Goal: Information Seeking & Learning: Learn about a topic

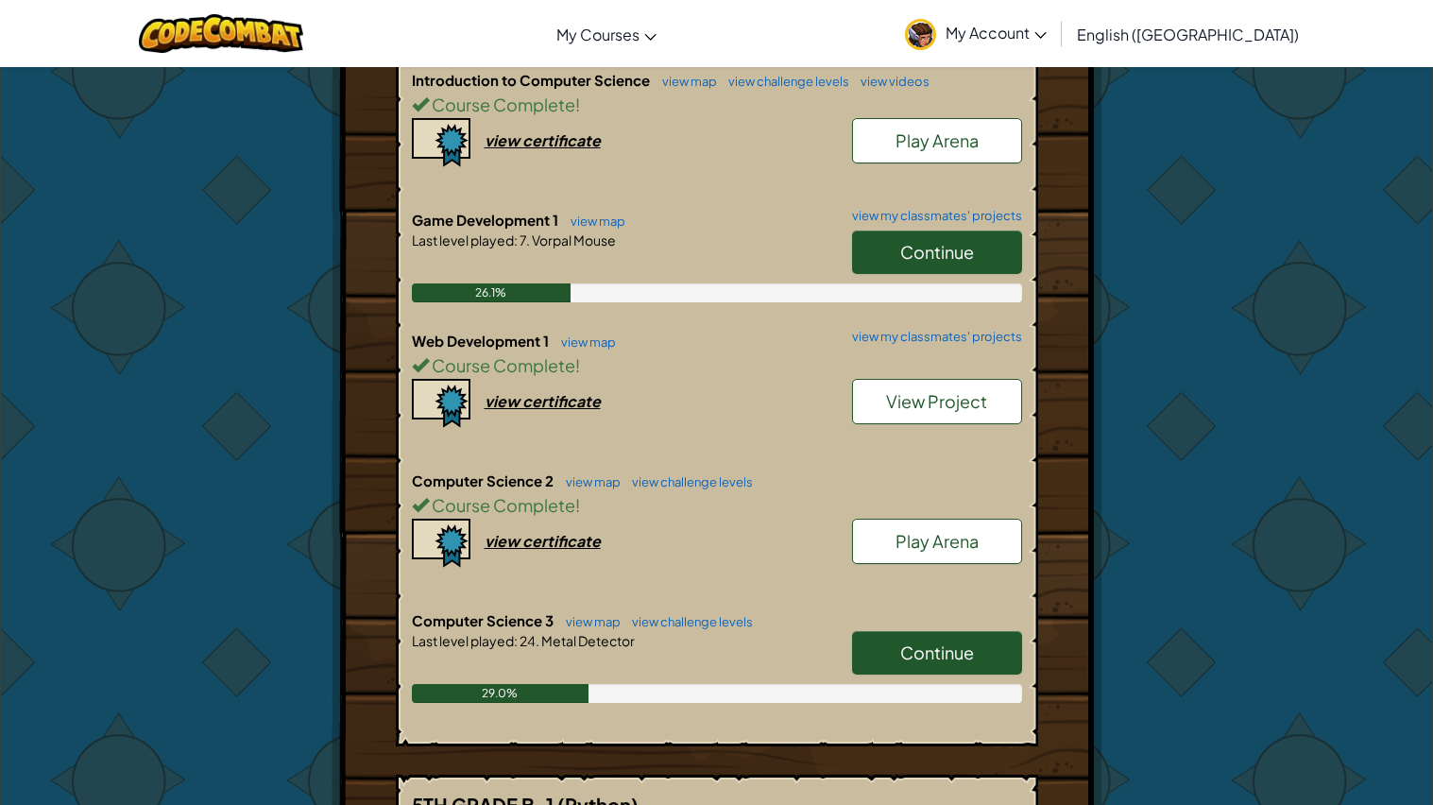
scroll to position [833, 0]
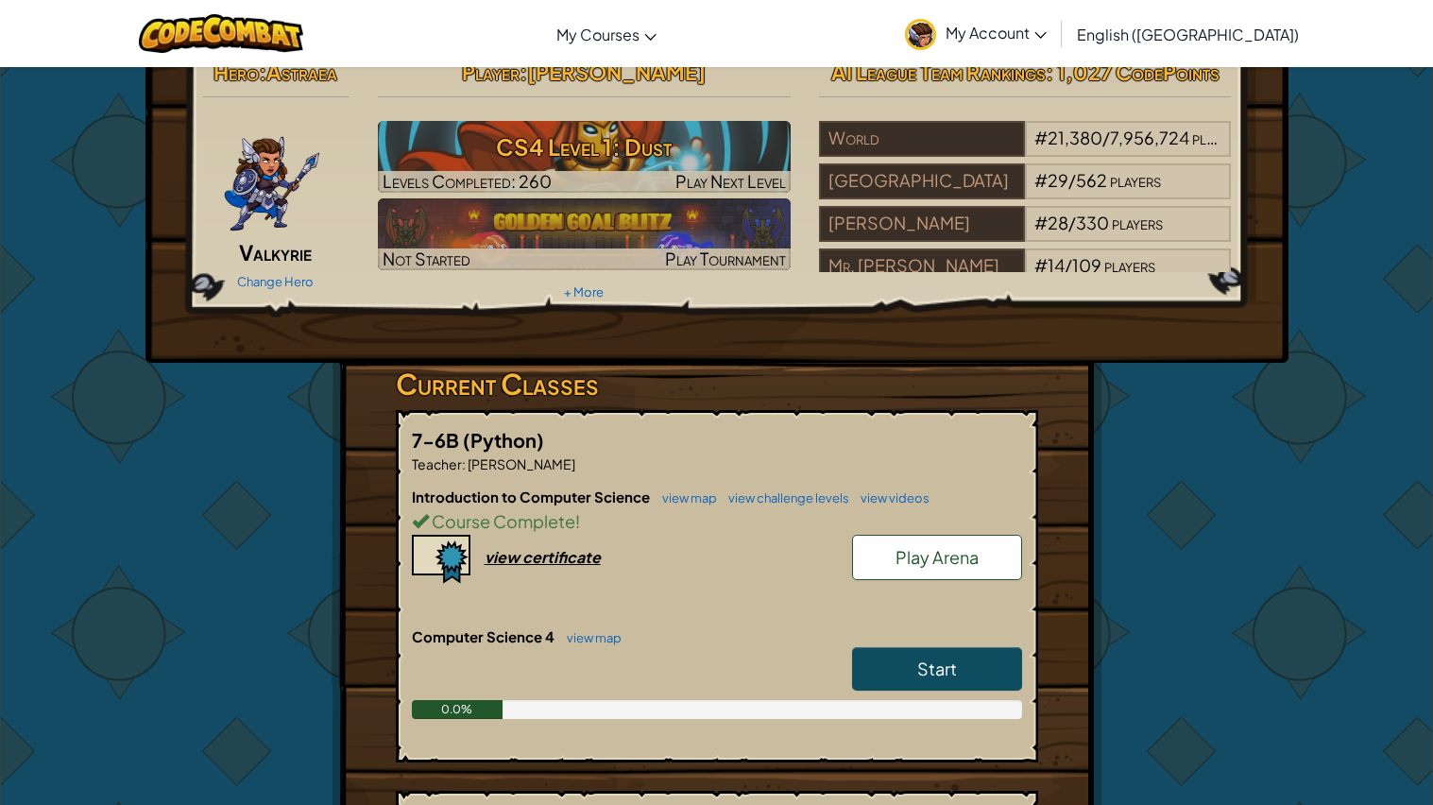
scroll to position [26, 0]
click at [923, 674] on span "Start" at bounding box center [938, 668] width 40 height 22
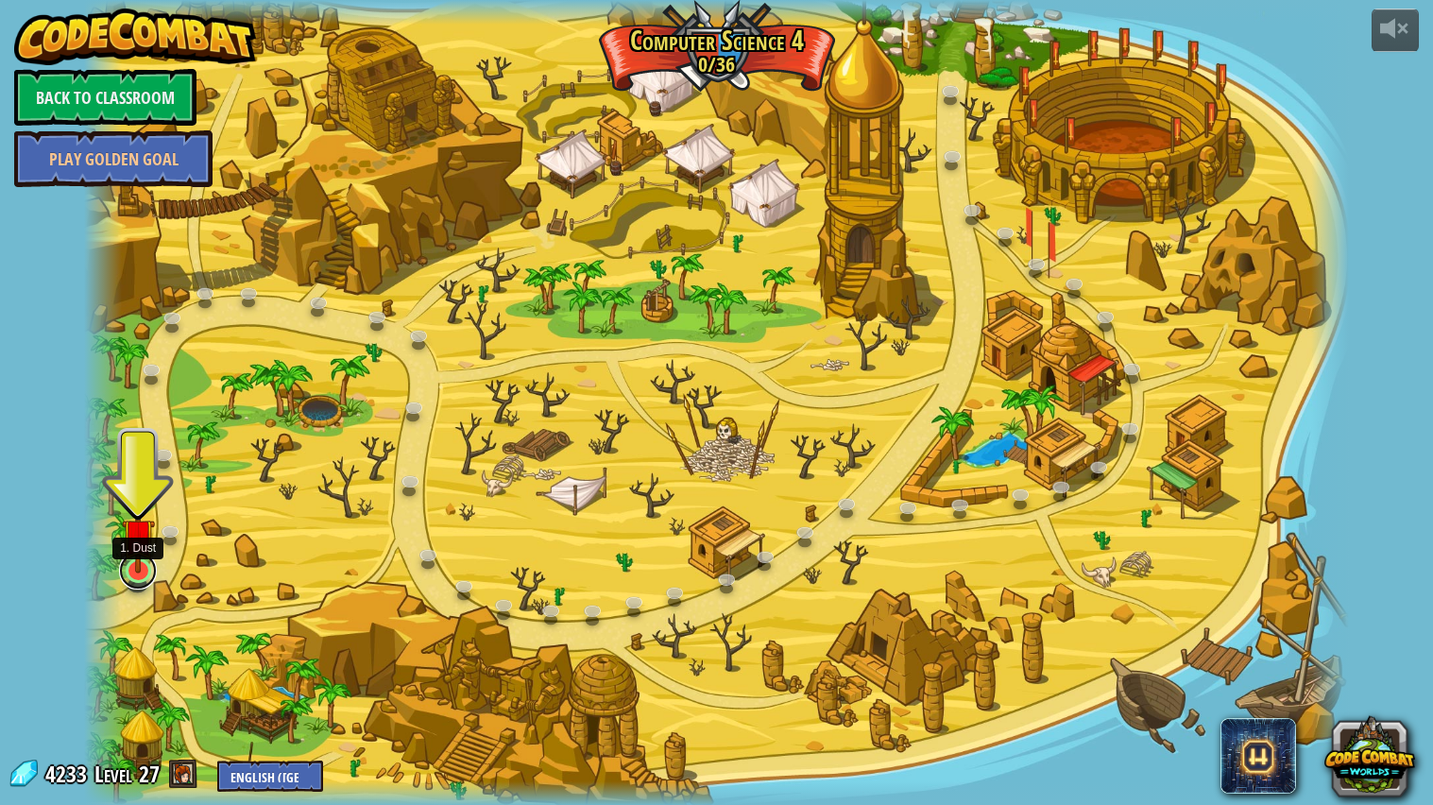
click at [139, 574] on link at bounding box center [138, 571] width 38 height 38
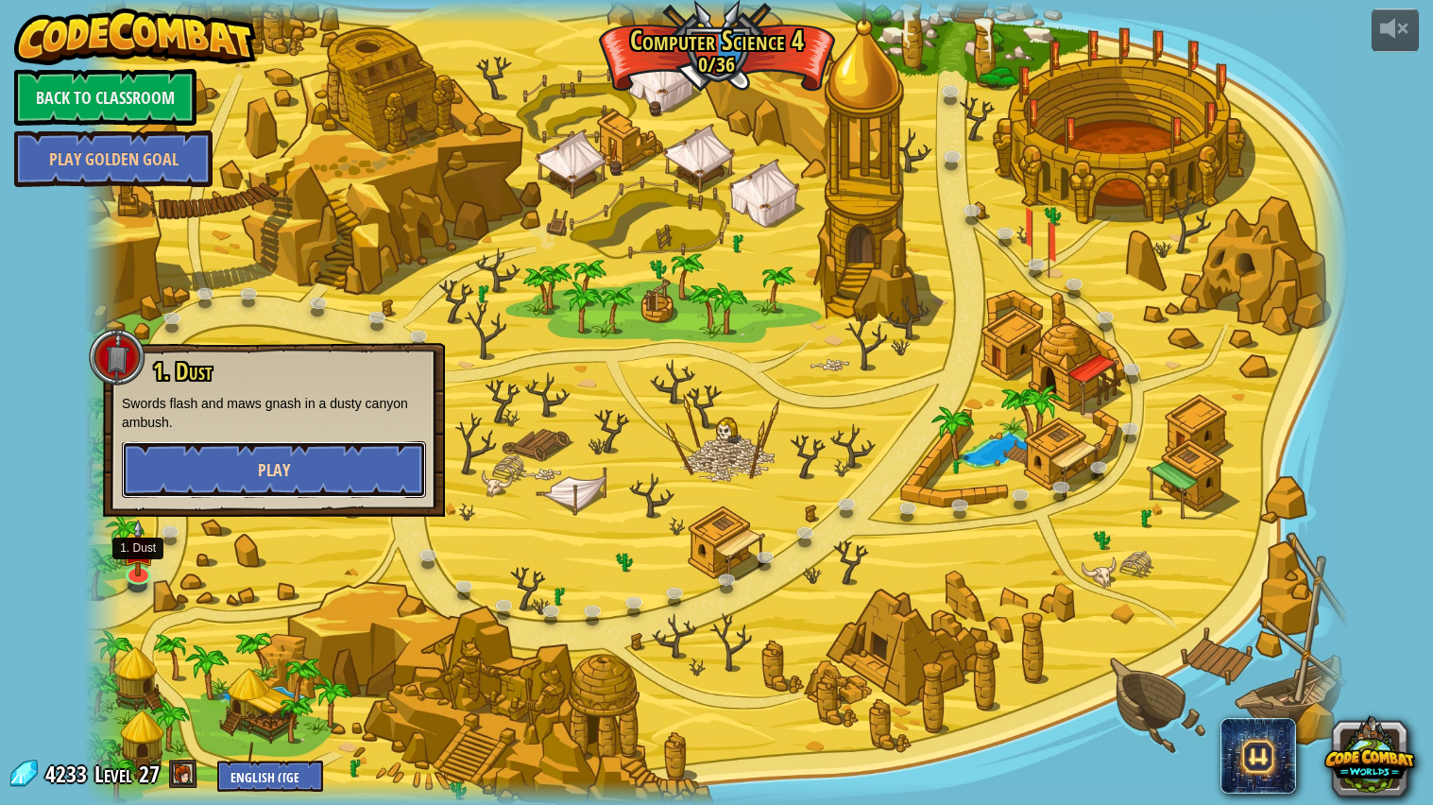
click at [226, 468] on button "Play" at bounding box center [274, 469] width 304 height 57
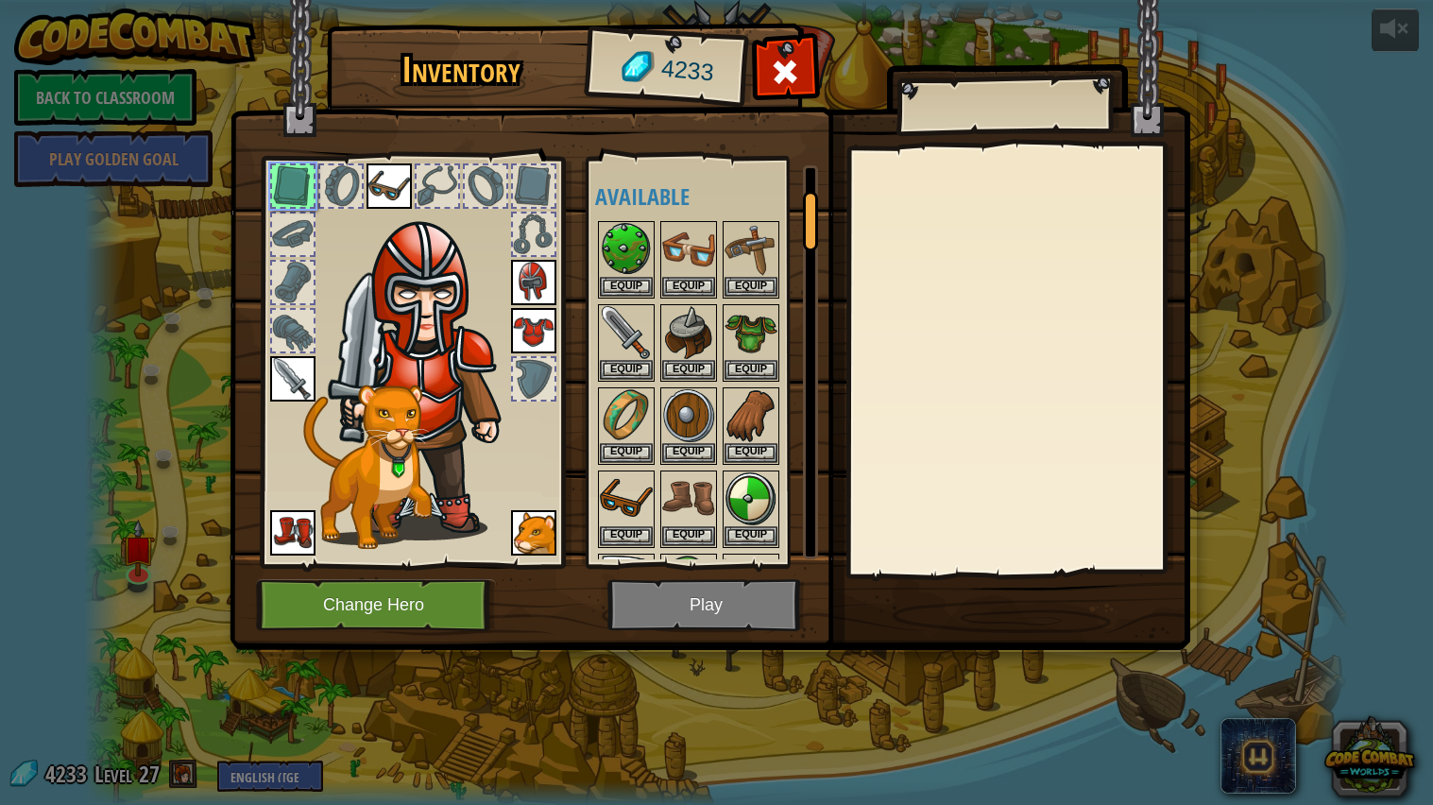
scroll to position [157, 0]
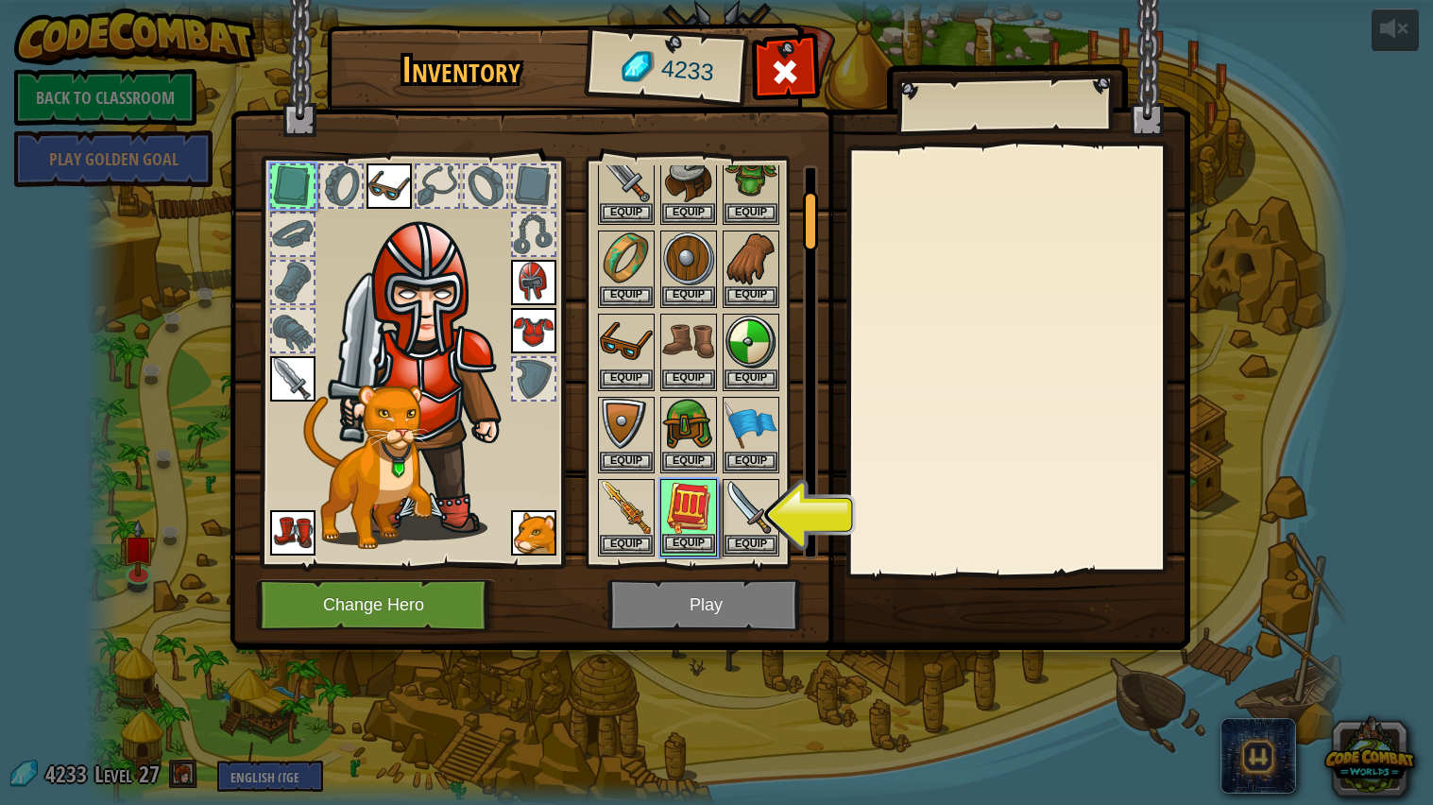
click at [683, 514] on img at bounding box center [688, 507] width 53 height 53
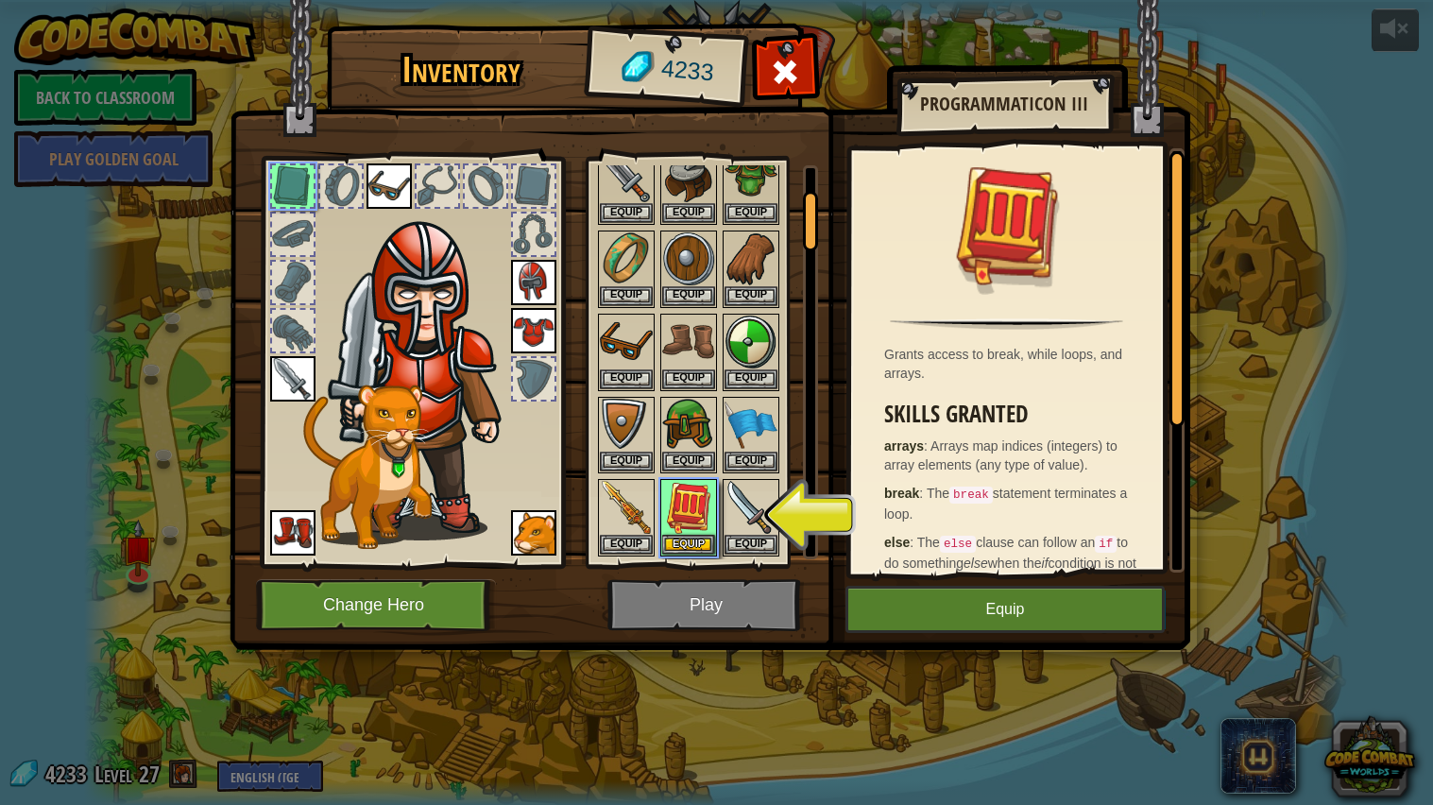
click at [1013, 653] on div "Inventory 4233 Available Equip Equip Equip Equip Equip Equip Equip Equip Equip …" at bounding box center [716, 402] width 1433 height 805
click at [936, 605] on button "Equip" at bounding box center [1005, 609] width 319 height 47
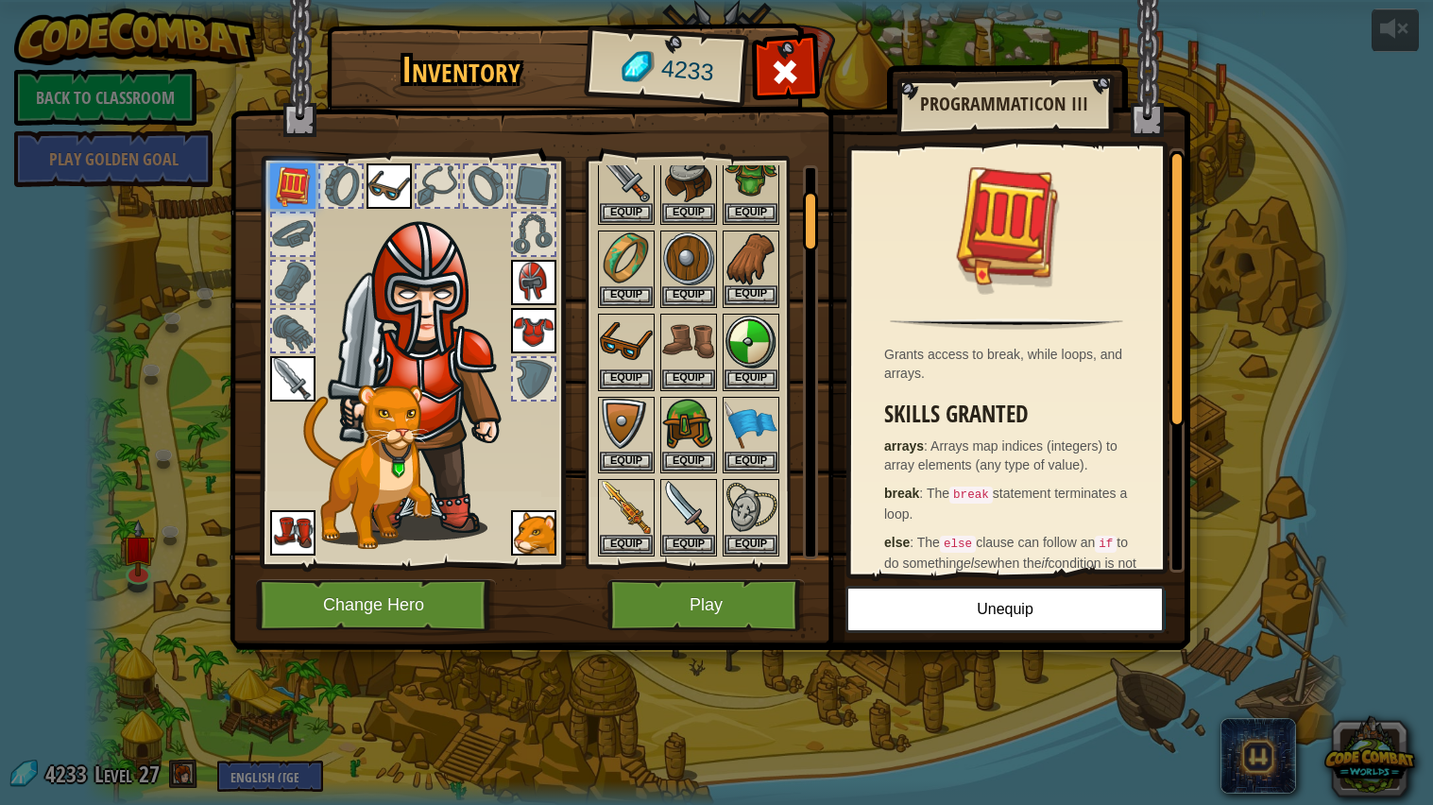
click at [747, 271] on img at bounding box center [751, 258] width 53 height 53
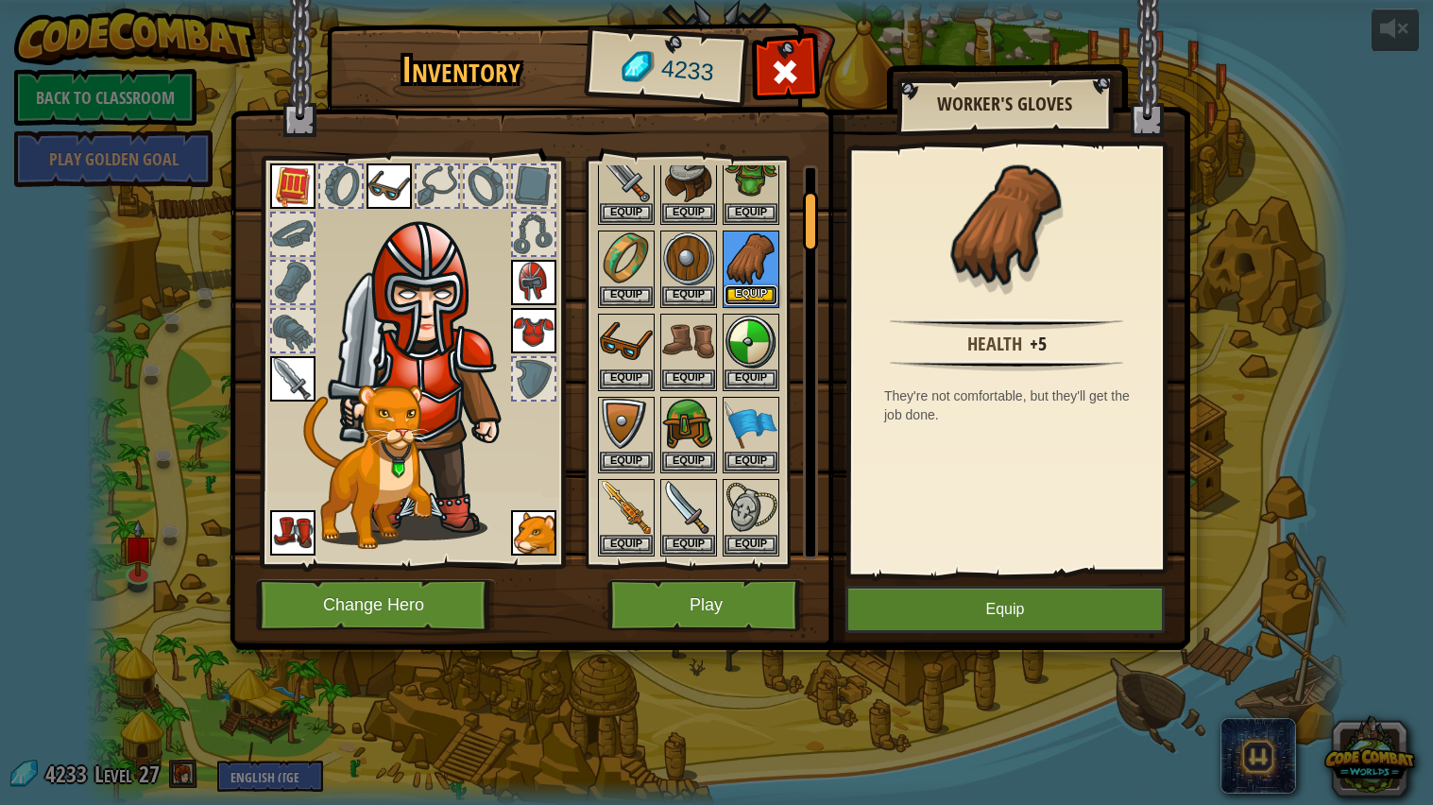
click at [755, 297] on button "Equip" at bounding box center [751, 295] width 53 height 20
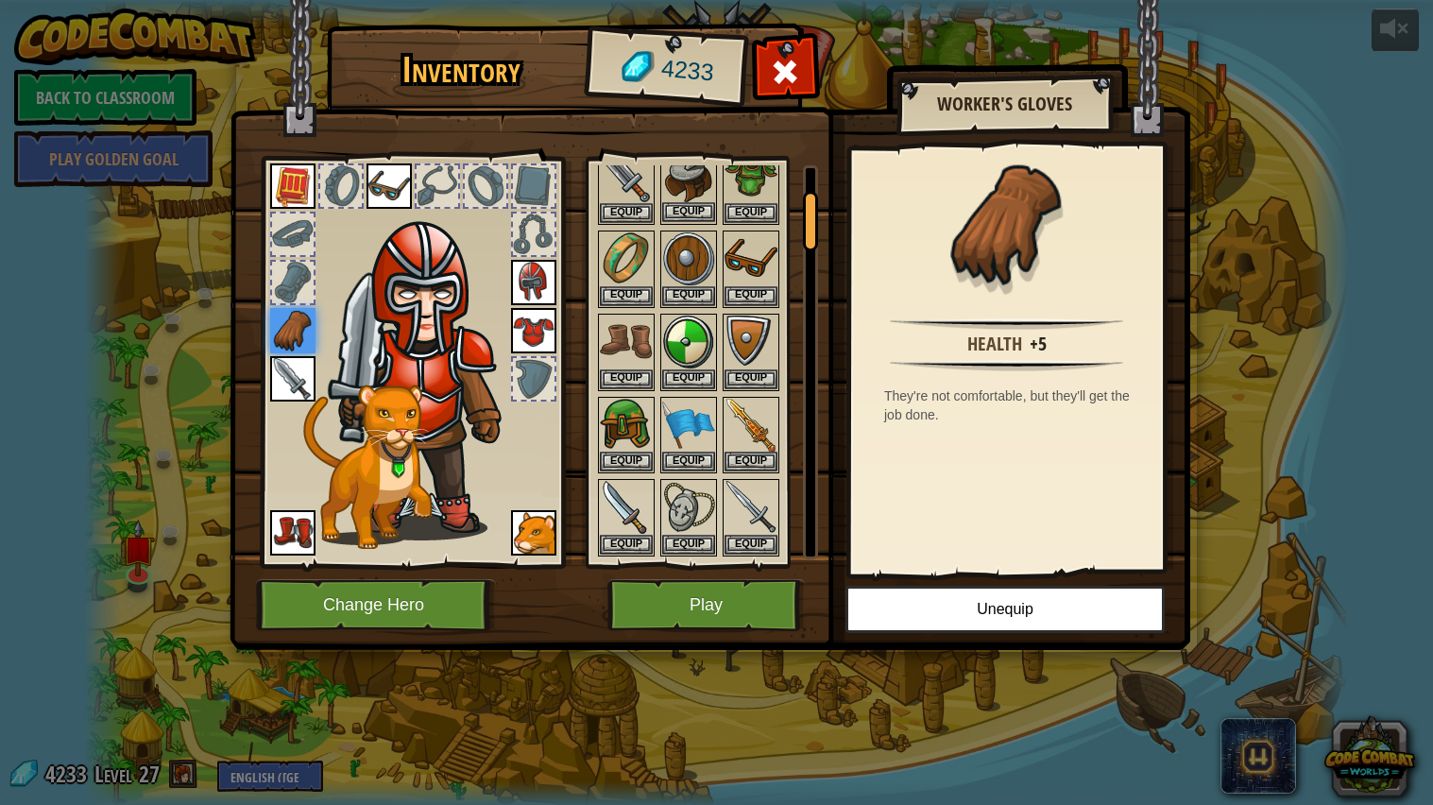
click at [695, 190] on img at bounding box center [688, 175] width 53 height 53
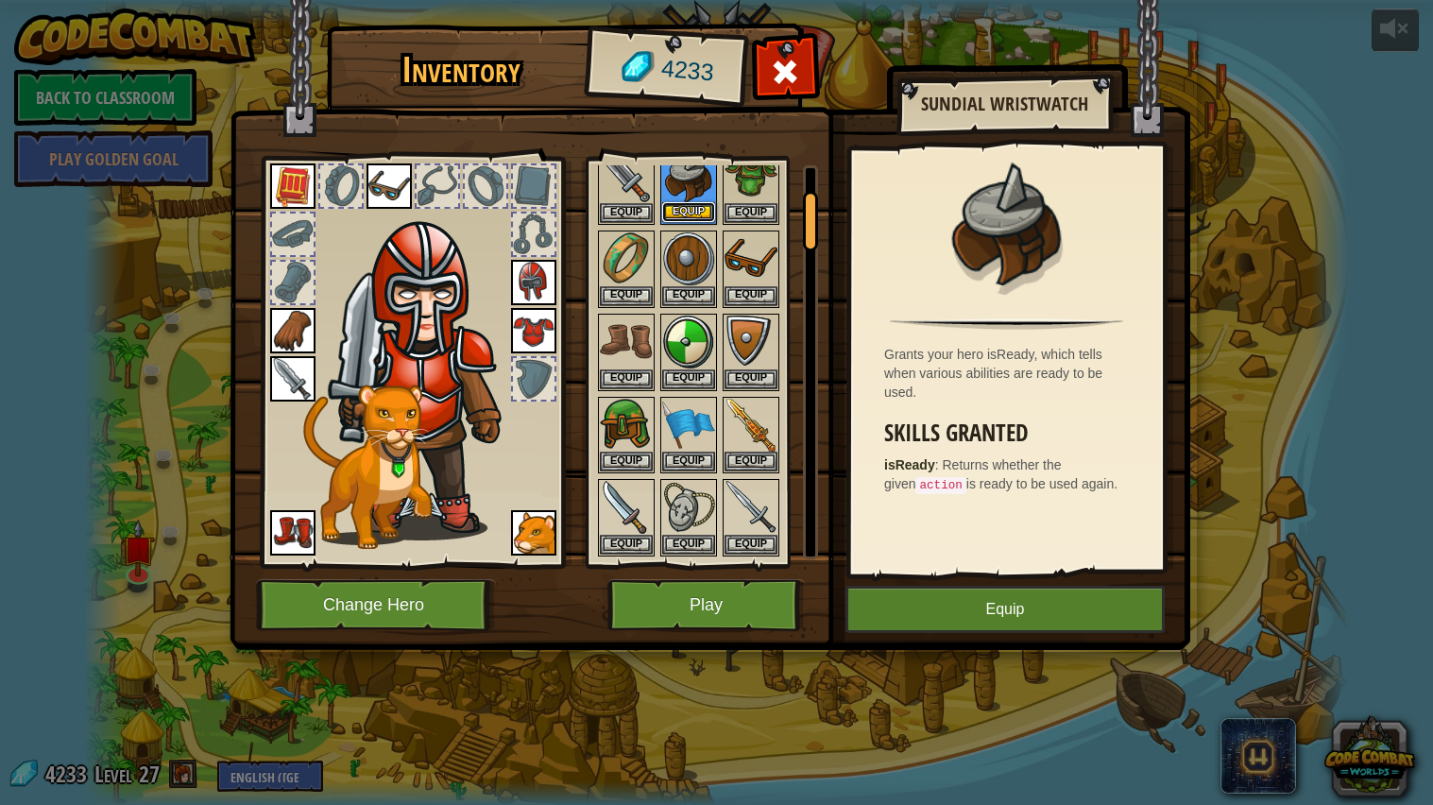
click at [695, 214] on button "Equip" at bounding box center [688, 212] width 53 height 20
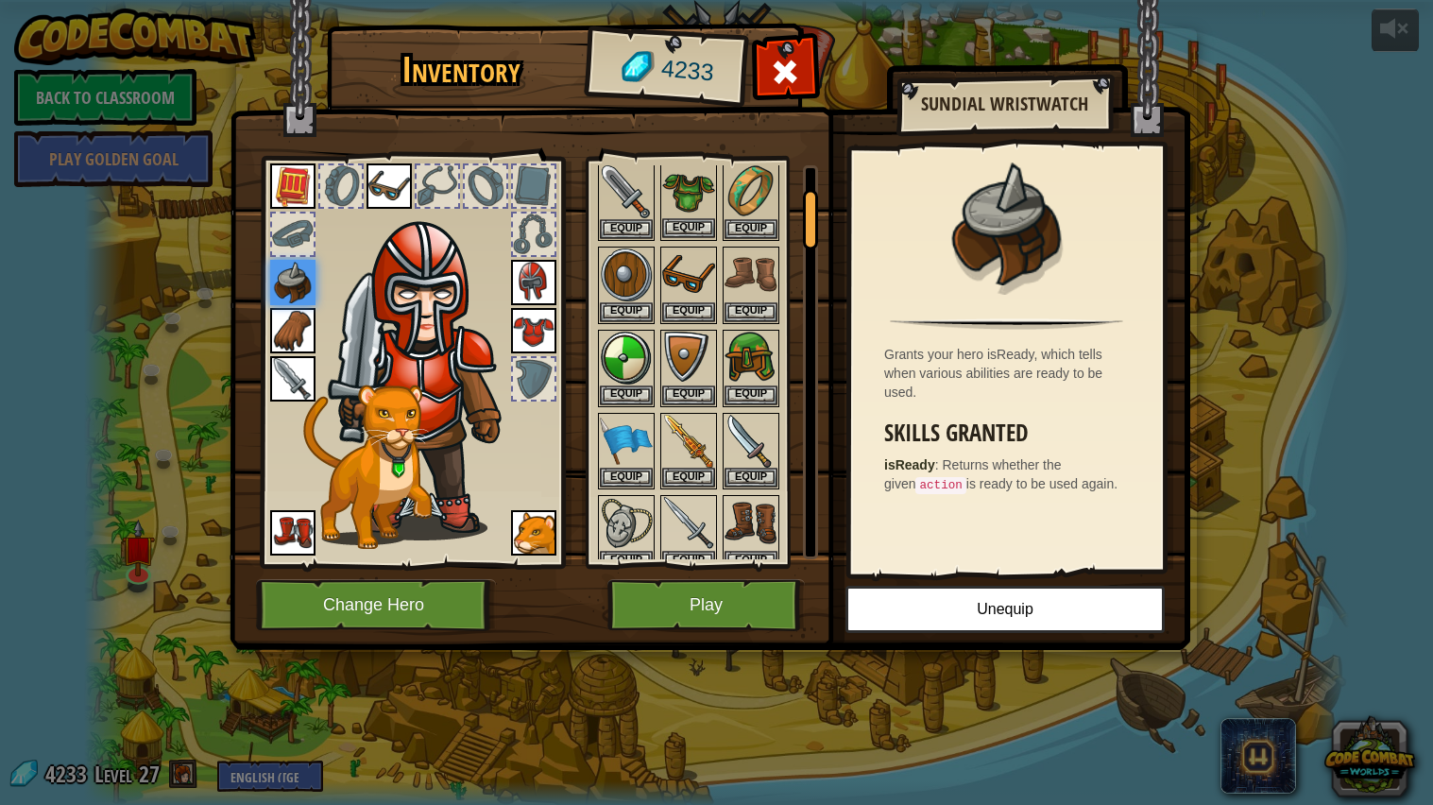
scroll to position [145, 0]
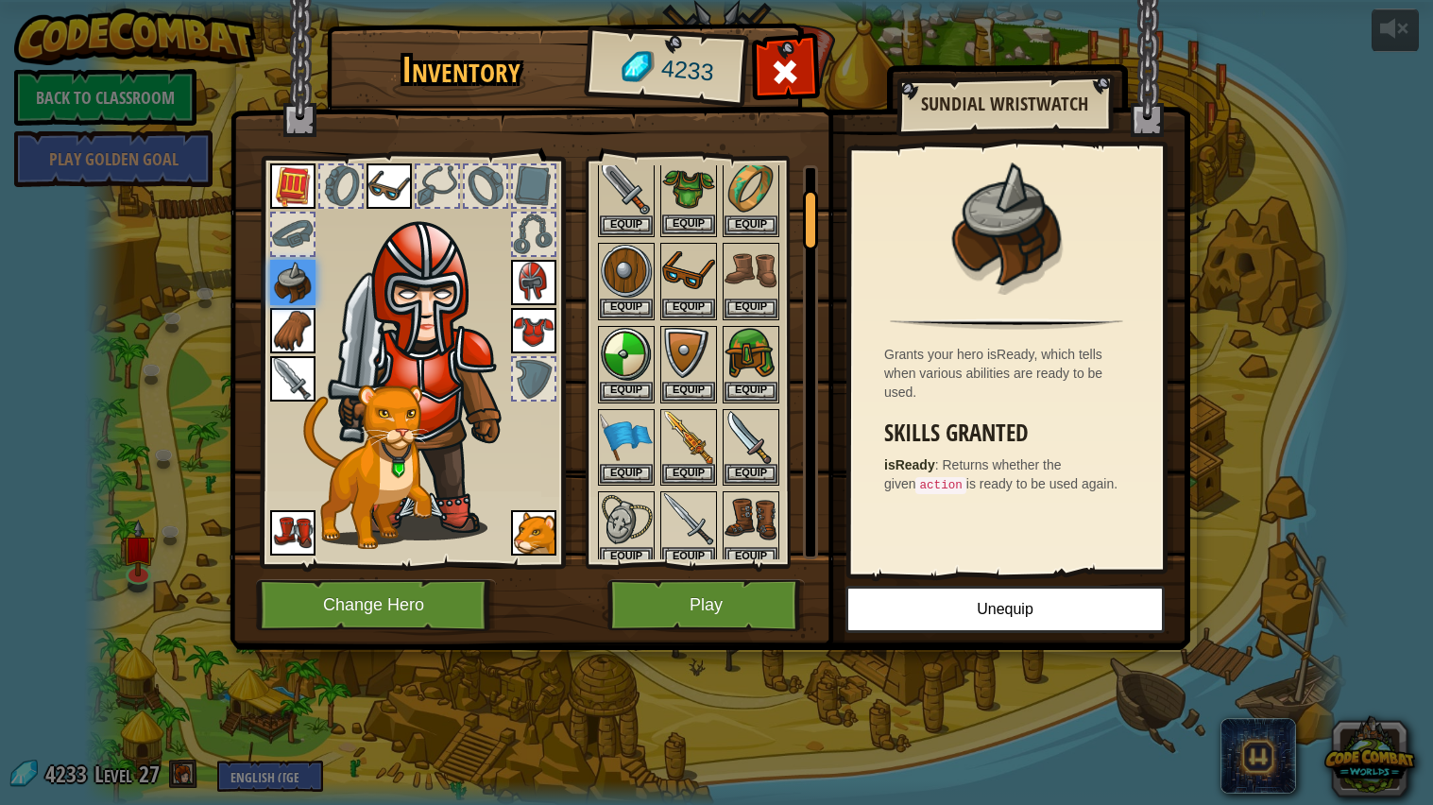
click at [695, 369] on img at bounding box center [688, 354] width 53 height 53
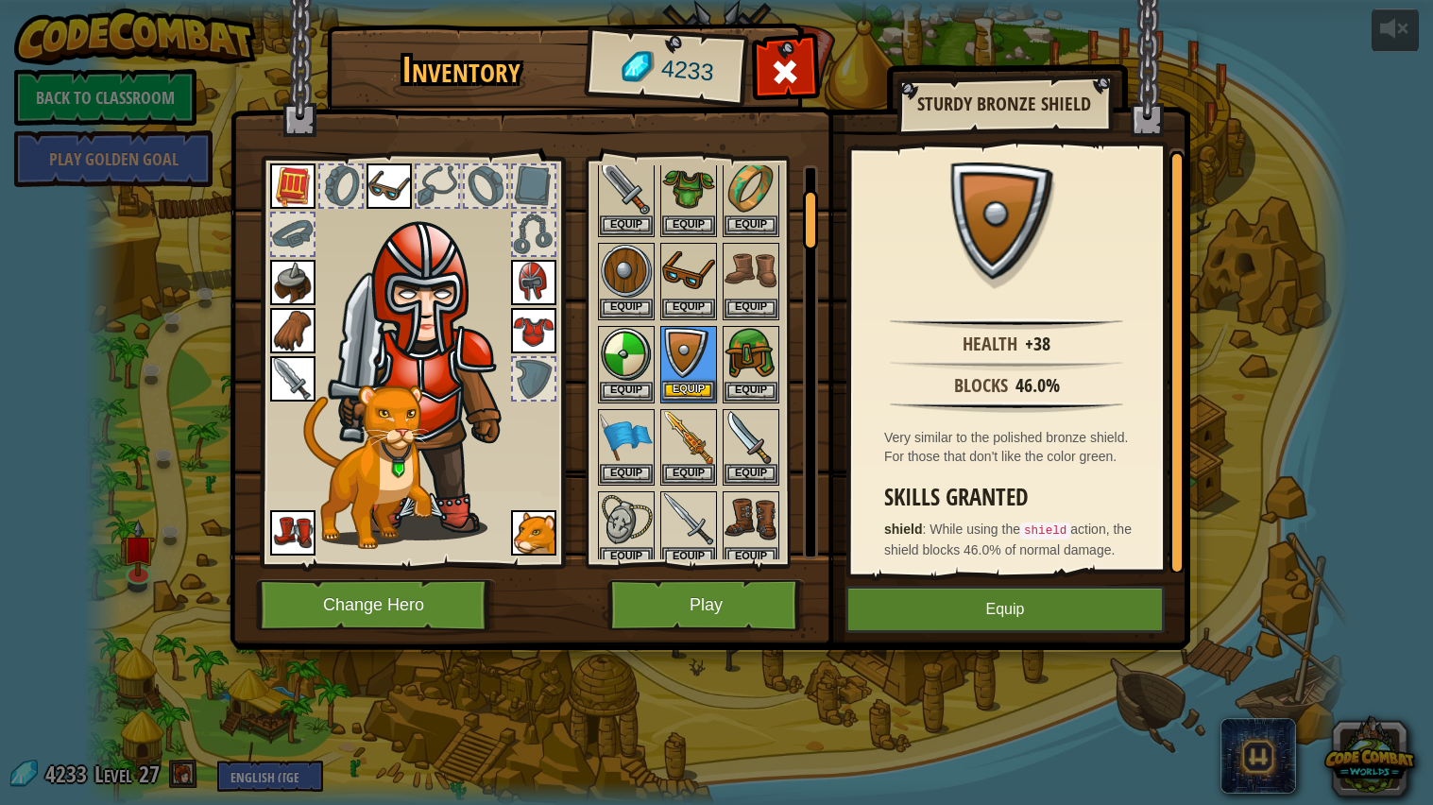
scroll to position [0, 0]
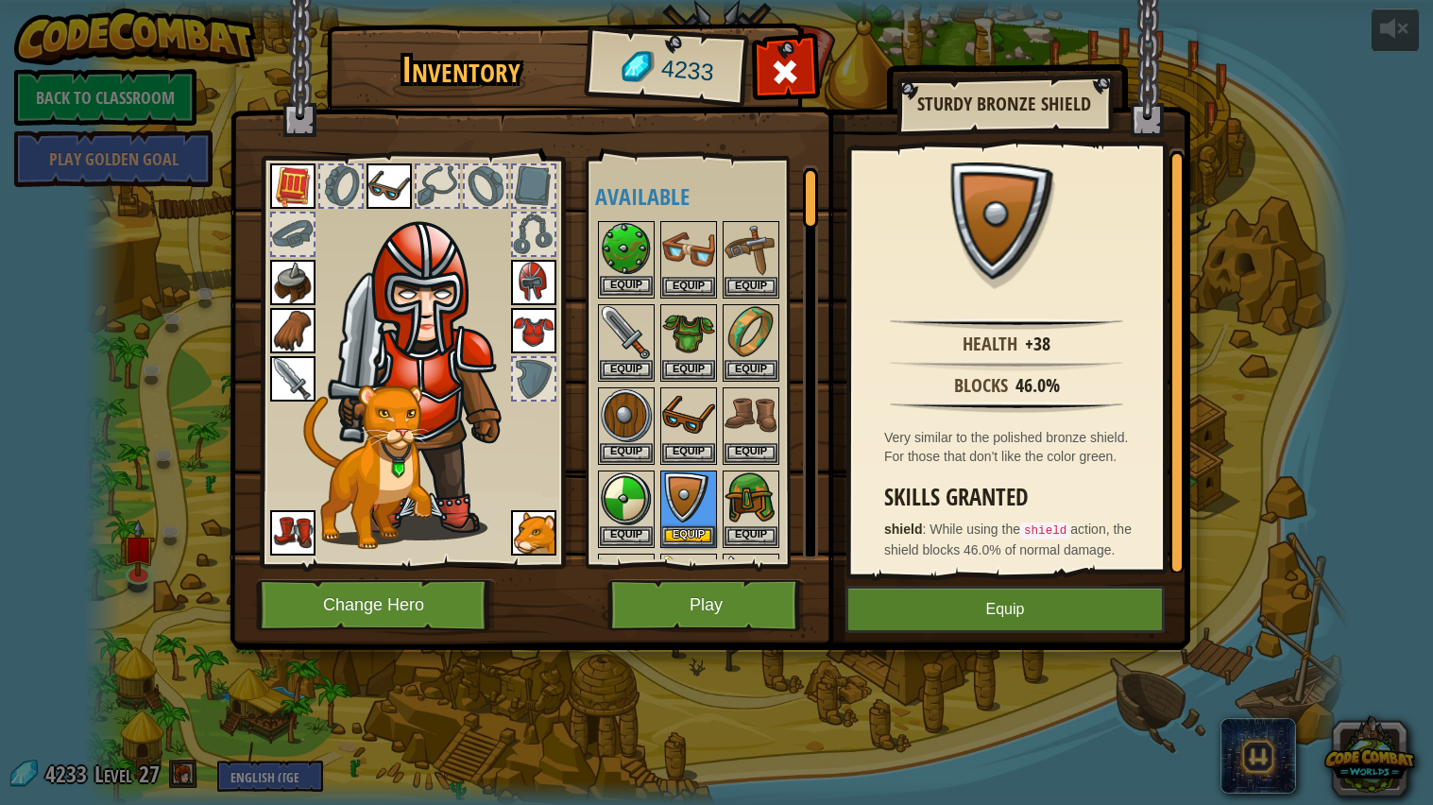
click at [614, 254] on img at bounding box center [626, 249] width 53 height 53
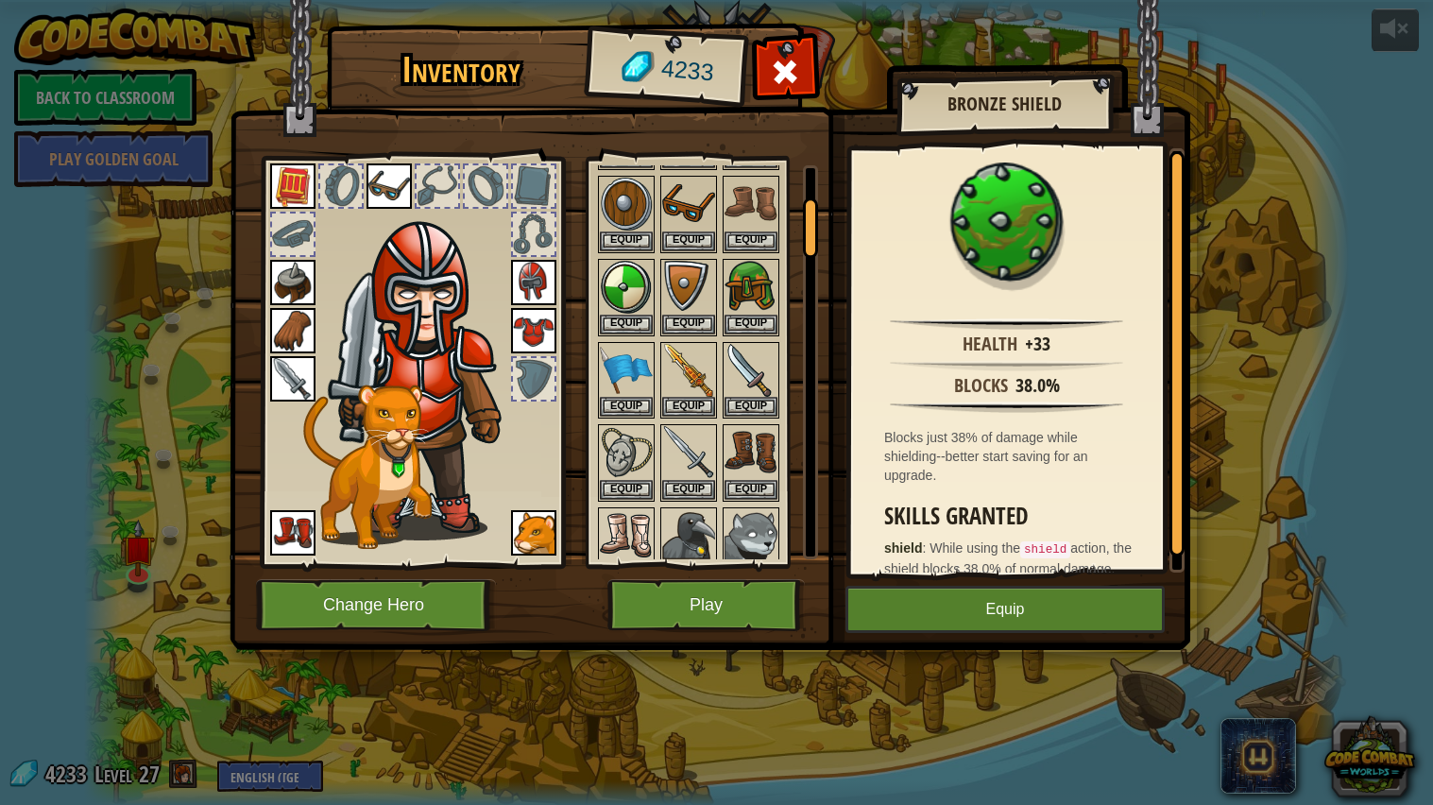
scroll to position [214, 0]
click at [683, 279] on img at bounding box center [688, 285] width 53 height 53
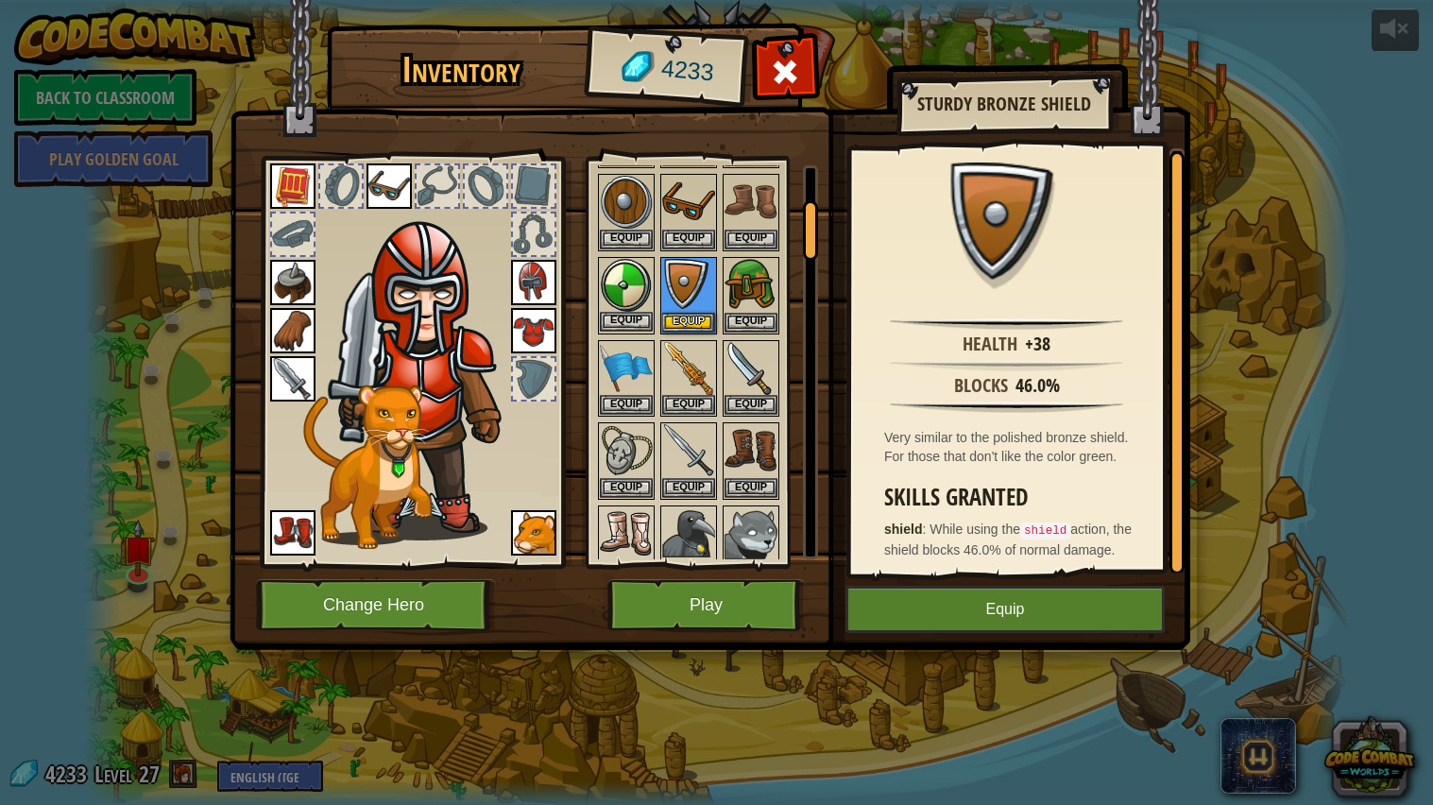
click at [633, 284] on img at bounding box center [626, 285] width 53 height 53
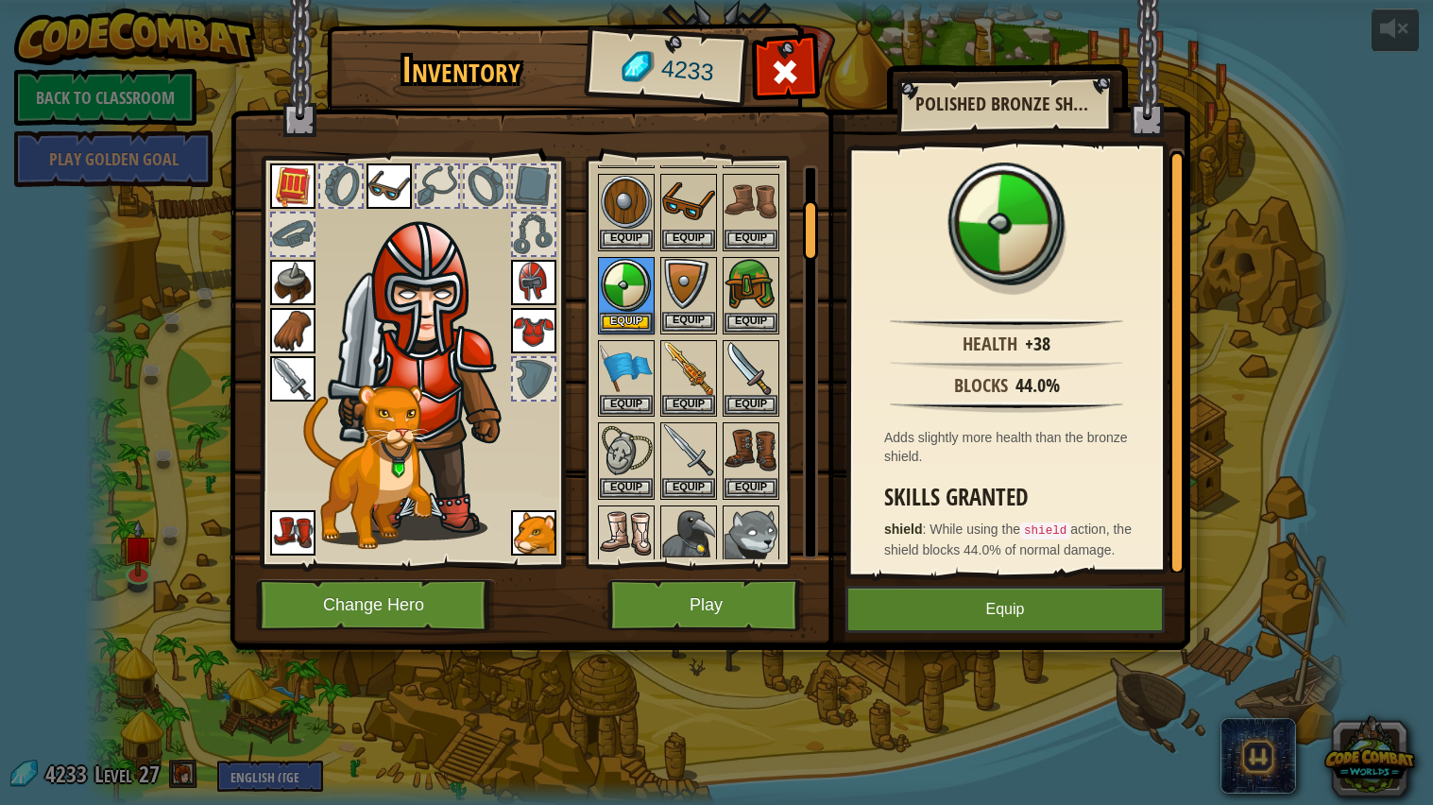
click at [695, 291] on img at bounding box center [688, 285] width 53 height 53
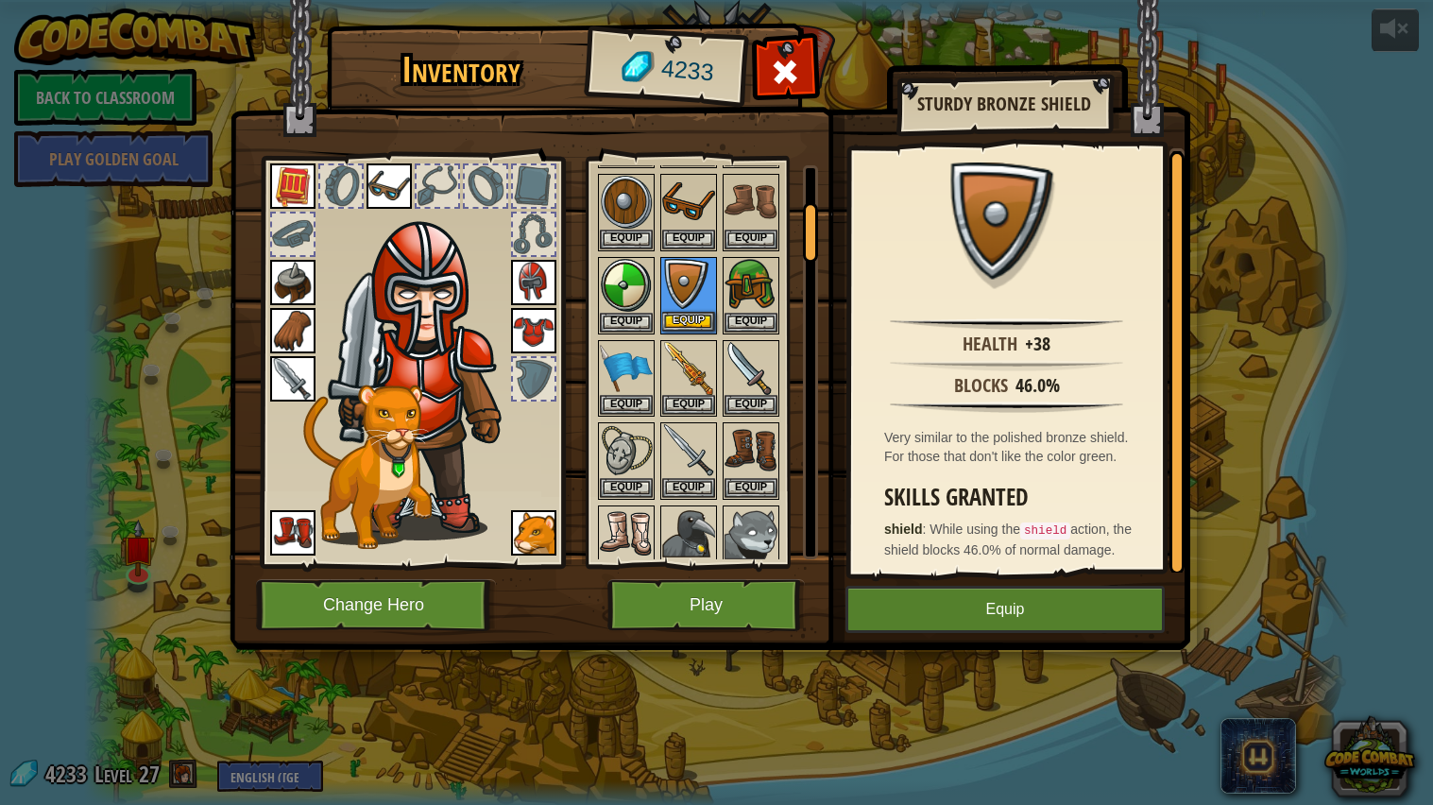
scroll to position [212, 0]
click at [699, 318] on button "Equip" at bounding box center [688, 324] width 53 height 20
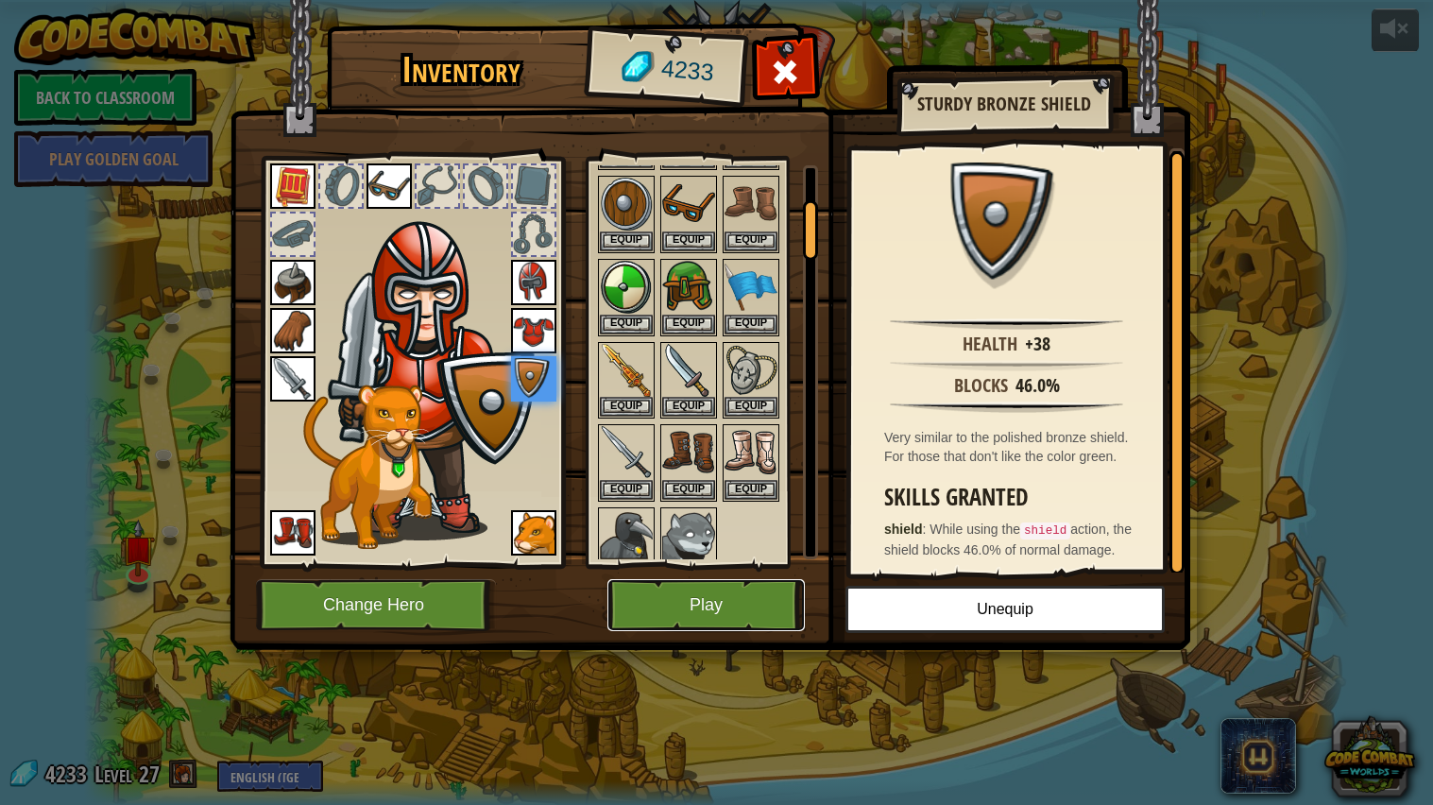
click at [732, 612] on button "Play" at bounding box center [706, 605] width 197 height 52
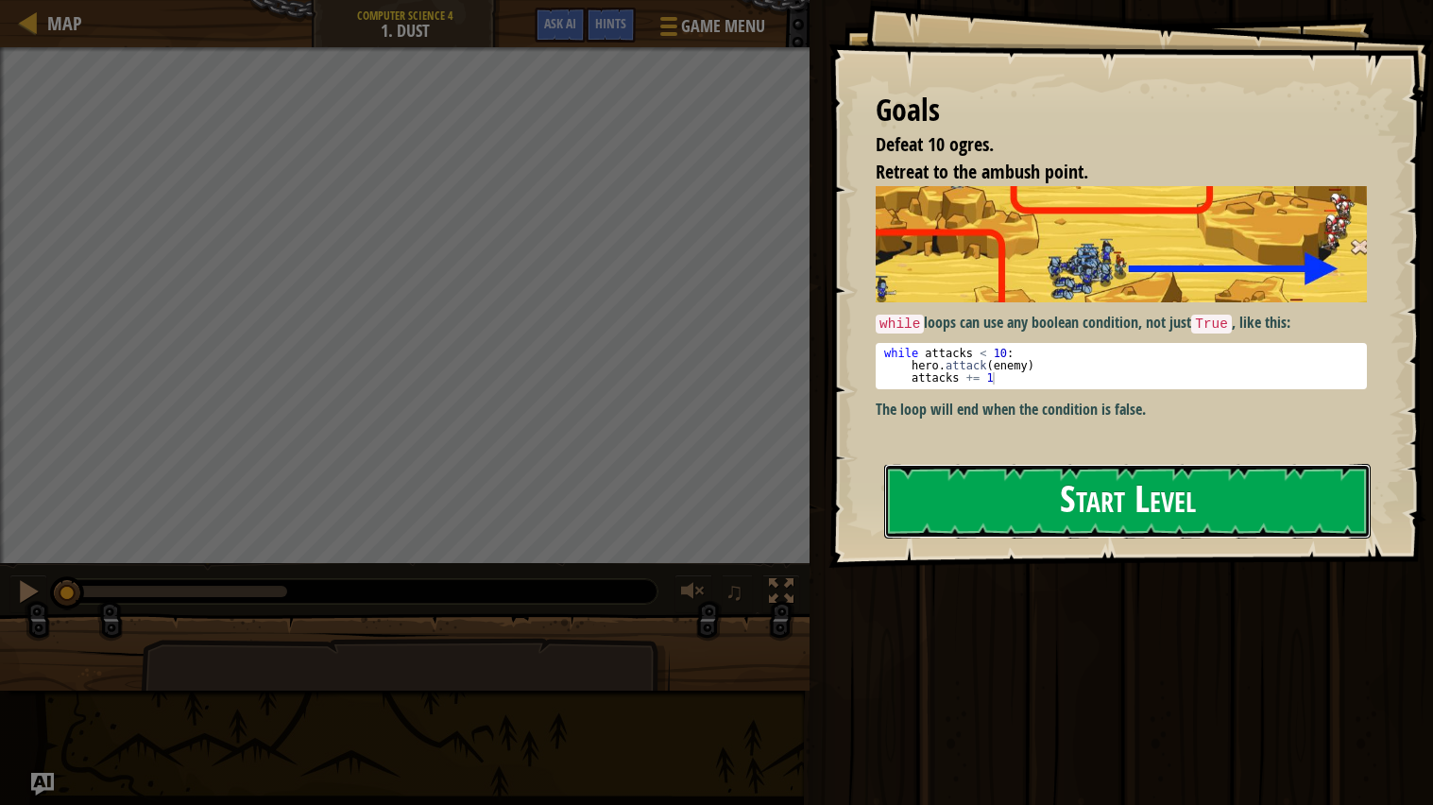
click at [1034, 491] on button "Start Level" at bounding box center [1127, 501] width 487 height 75
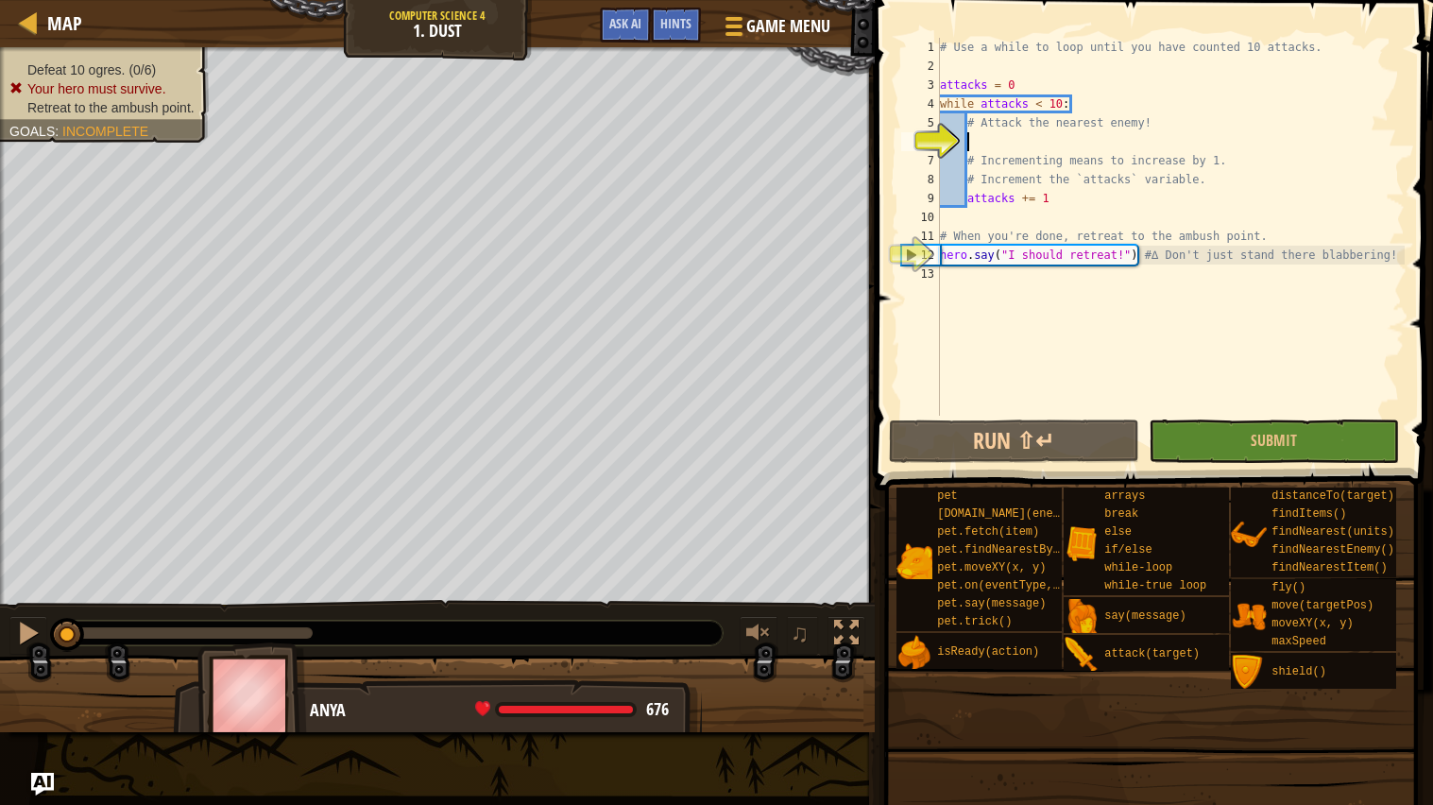
click at [953, 67] on div "# Use a while to loop until you have counted 10 attacks. attacks = 0 while atta…" at bounding box center [1170, 246] width 469 height 416
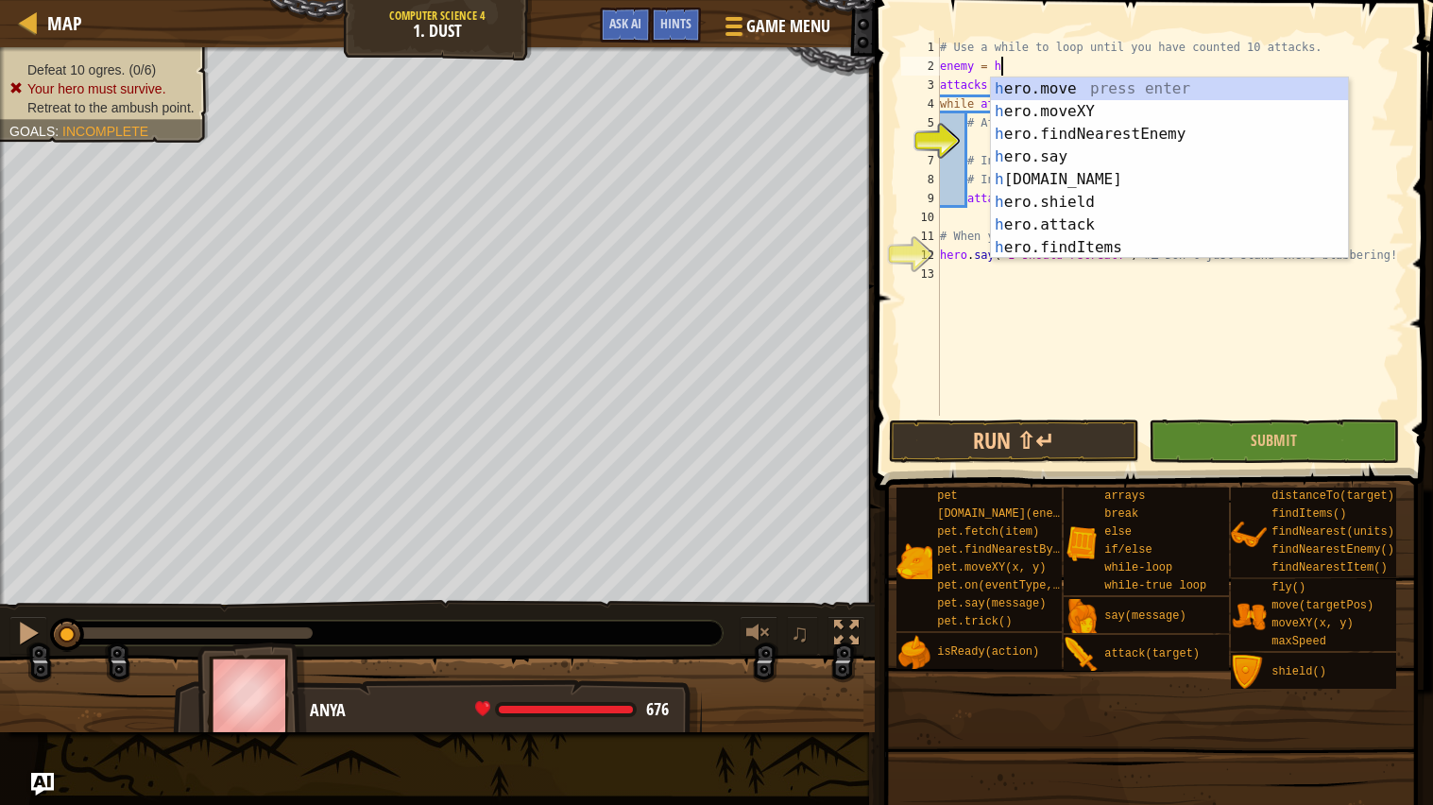
scroll to position [8, 5]
type textarea "enemy = hero."
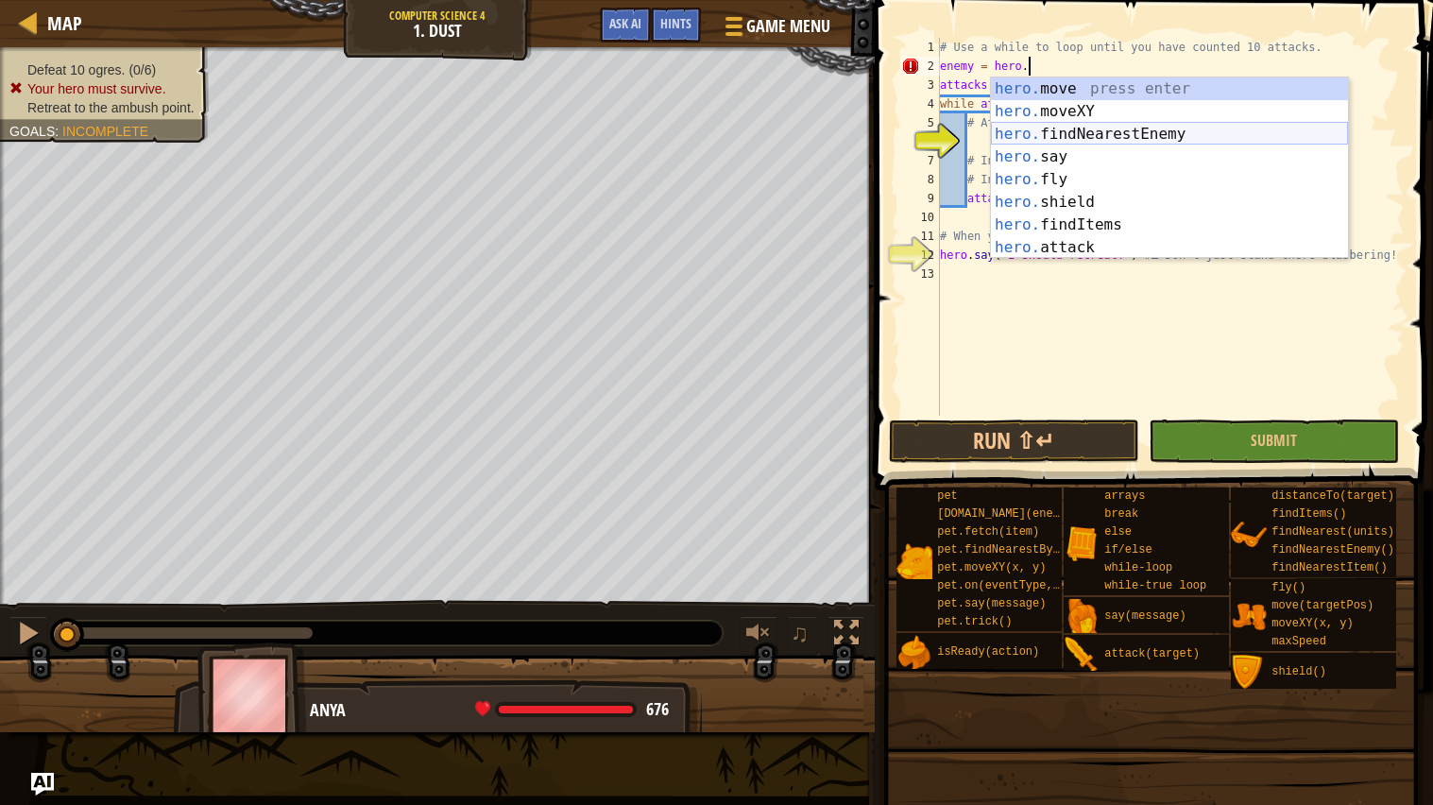
click at [1047, 136] on div "hero. move press enter hero. moveXY press enter hero. findNearestEnemy press en…" at bounding box center [1169, 190] width 357 height 227
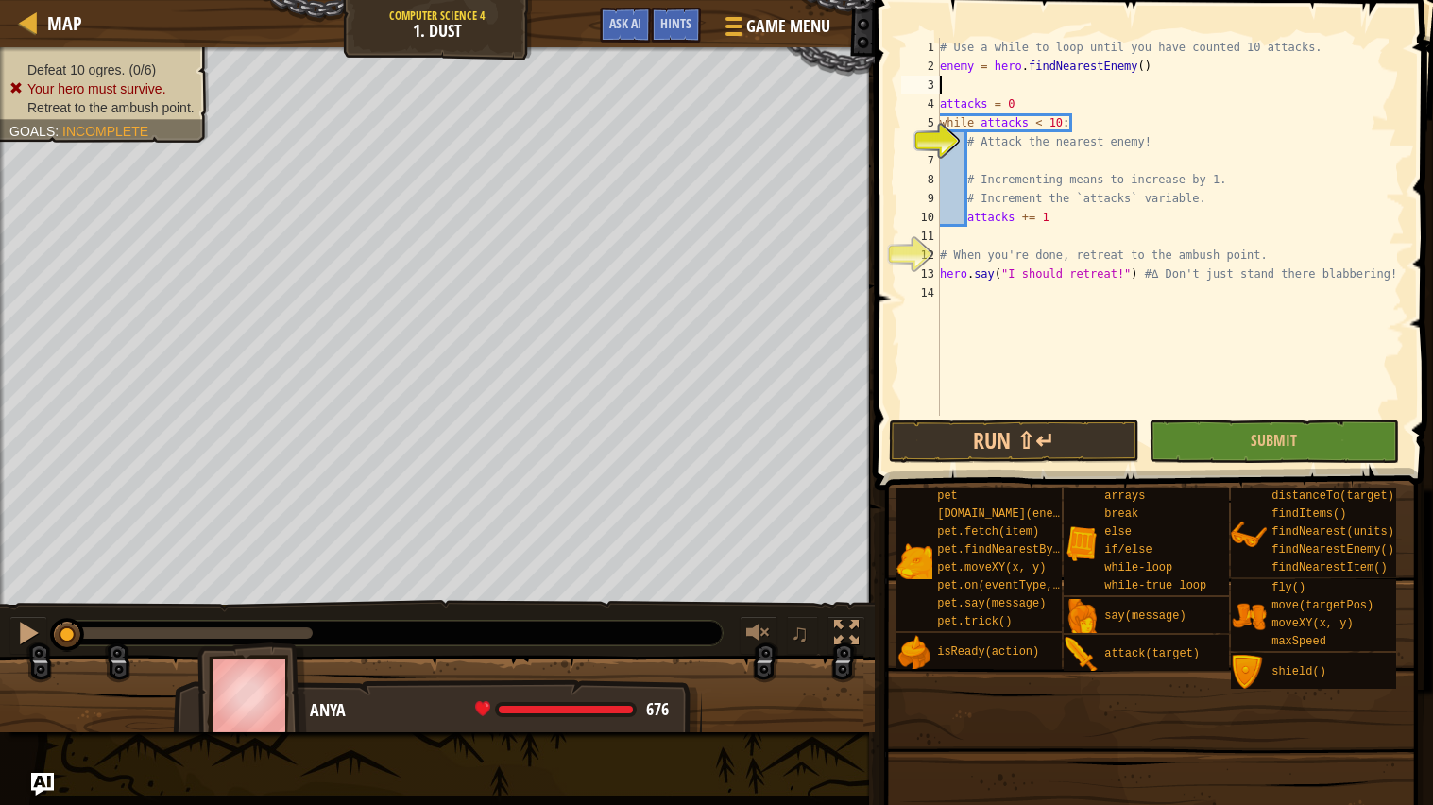
scroll to position [8, 0]
type textarea "enemy = hero.findNearestEnemy()"
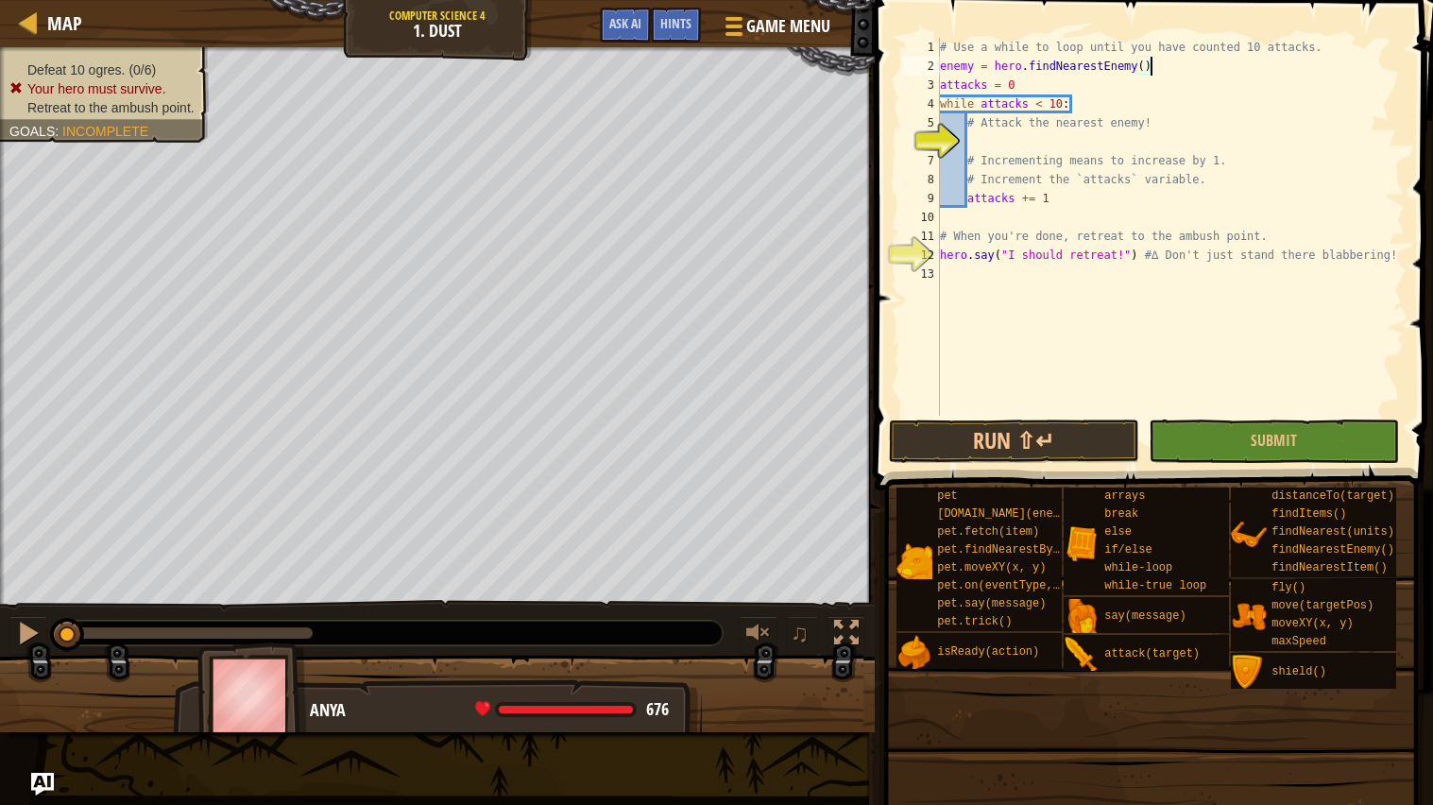
click at [987, 146] on div "# Use a while to loop until you have counted 10 attacks. enemy = hero . findNea…" at bounding box center [1170, 246] width 469 height 416
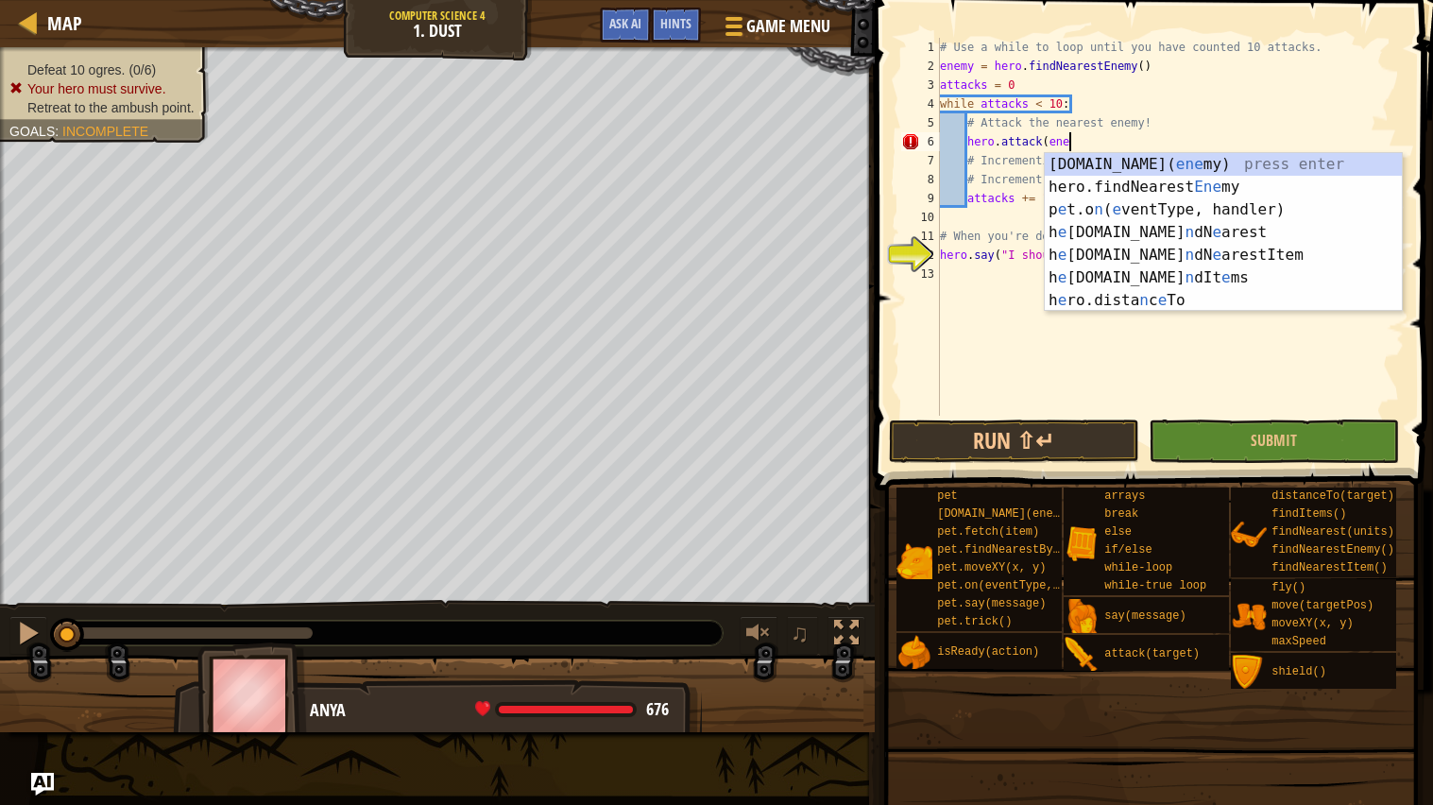
scroll to position [8, 9]
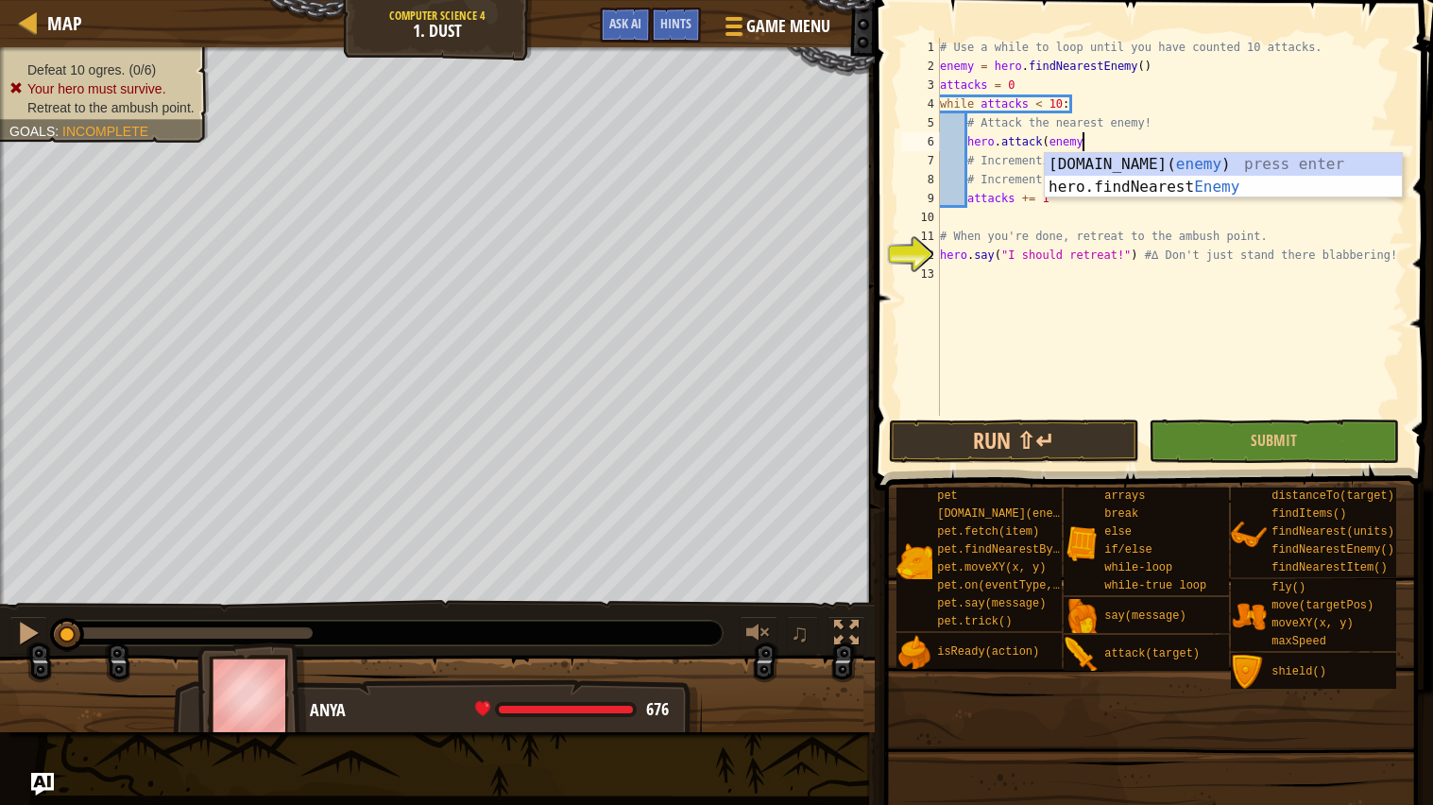
type textarea "hero.attack(enemy)"
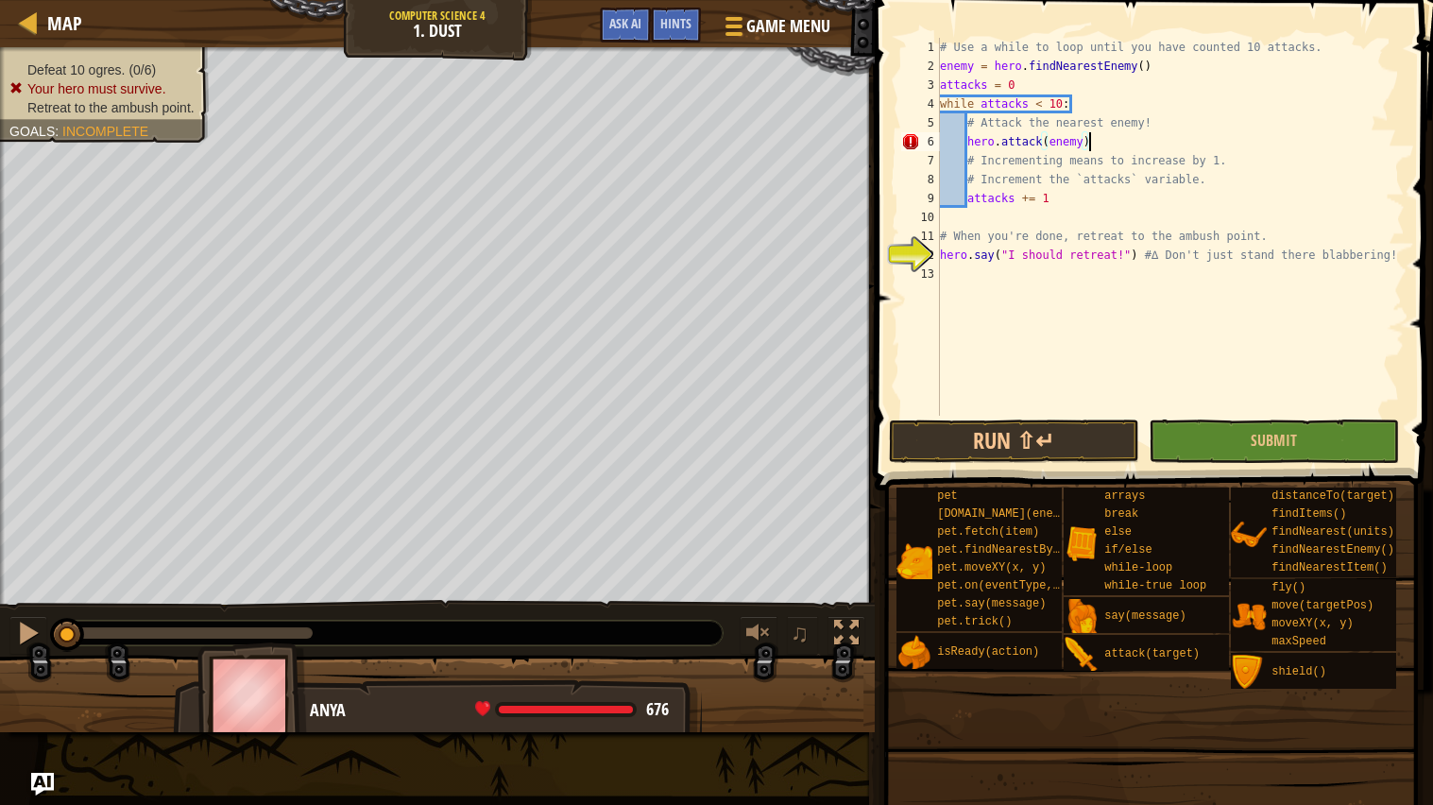
scroll to position [8, 11]
click at [949, 273] on div "# Use a while to loop until you have counted 10 attacks. enemy = hero . findNea…" at bounding box center [1170, 246] width 469 height 416
click at [1096, 437] on button "Run ⇧↵" at bounding box center [1014, 441] width 250 height 43
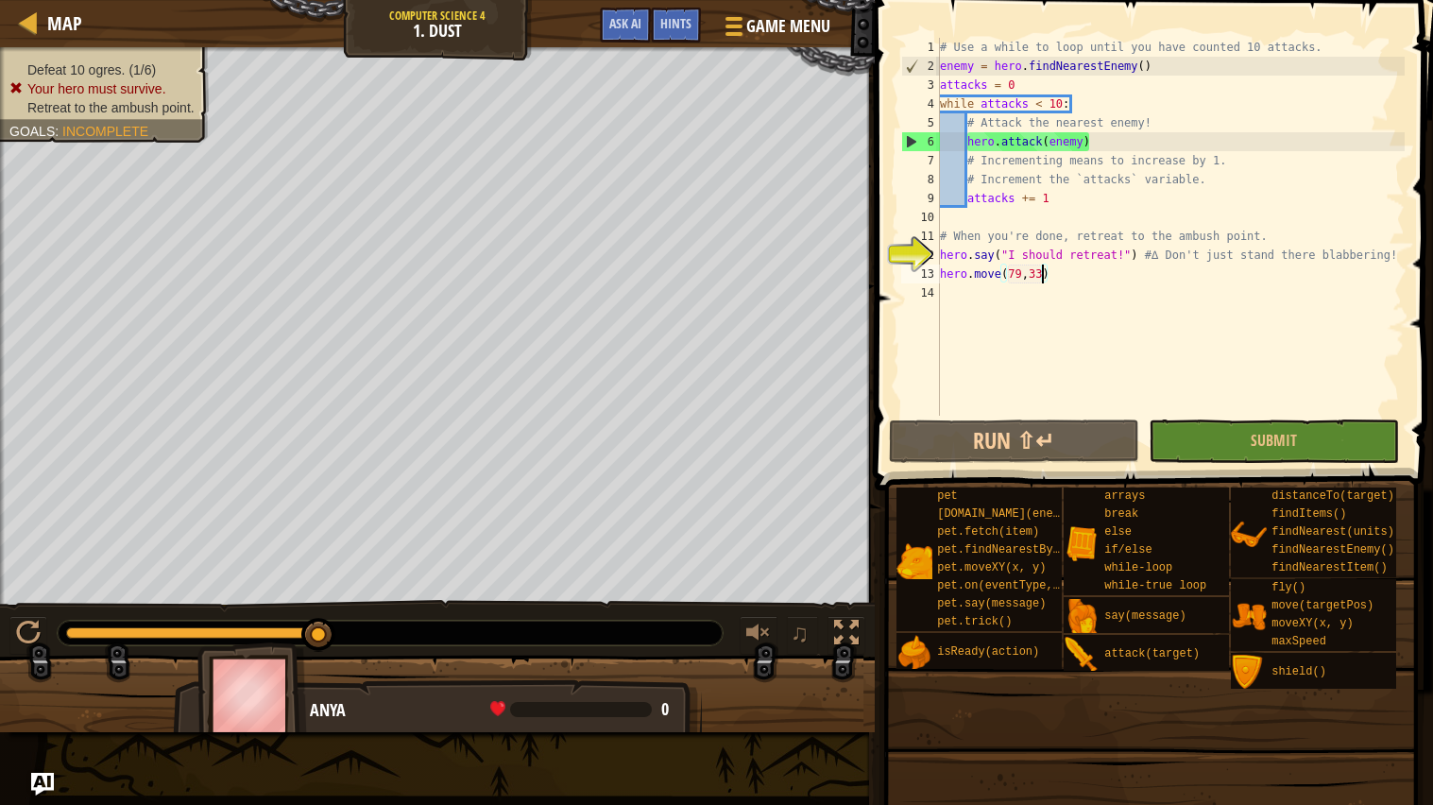
click at [1054, 251] on div "# Use a while to loop until you have counted 10 attacks. enemy = hero . findNea…" at bounding box center [1170, 246] width 469 height 416
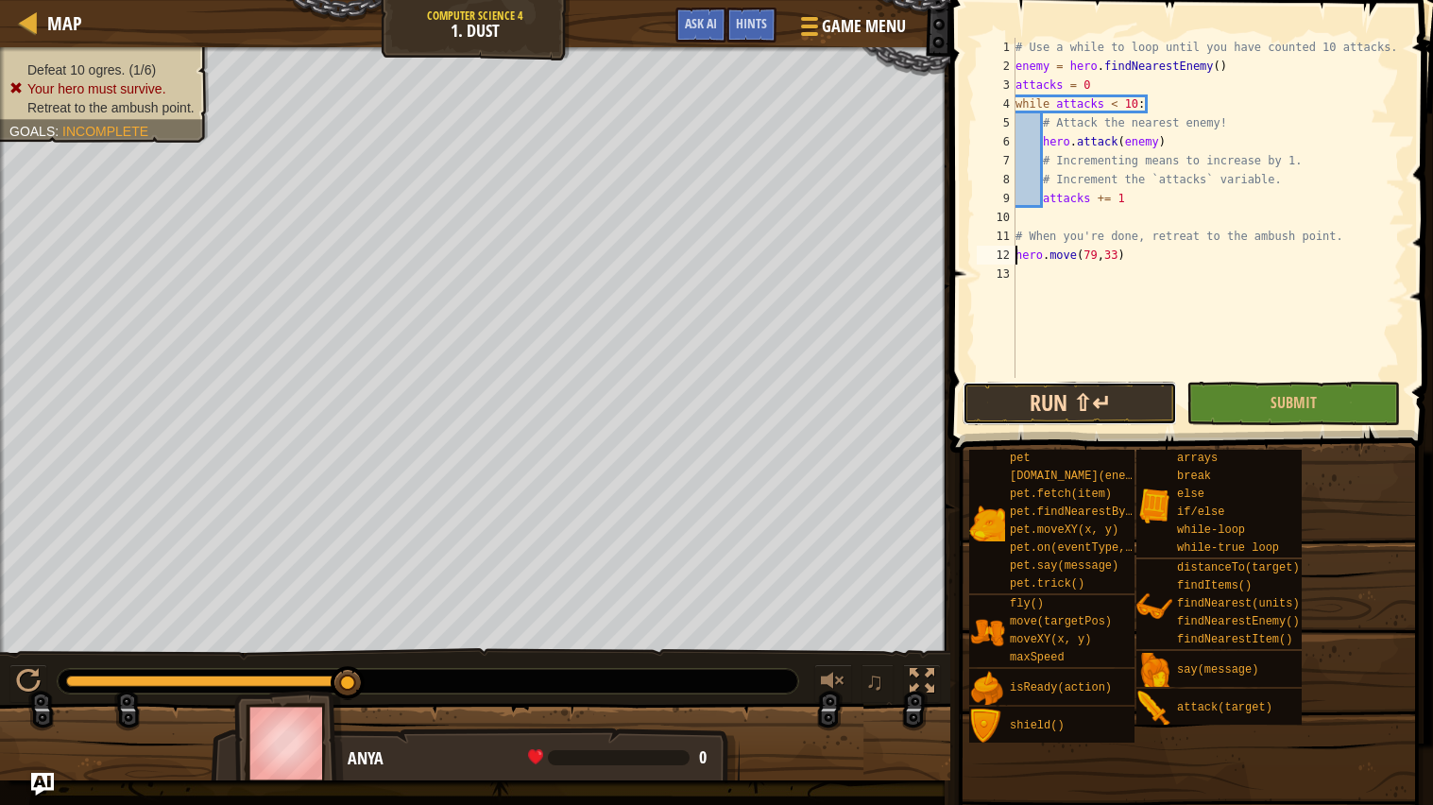
click at [1060, 409] on button "Run ⇧↵" at bounding box center [1070, 403] width 214 height 43
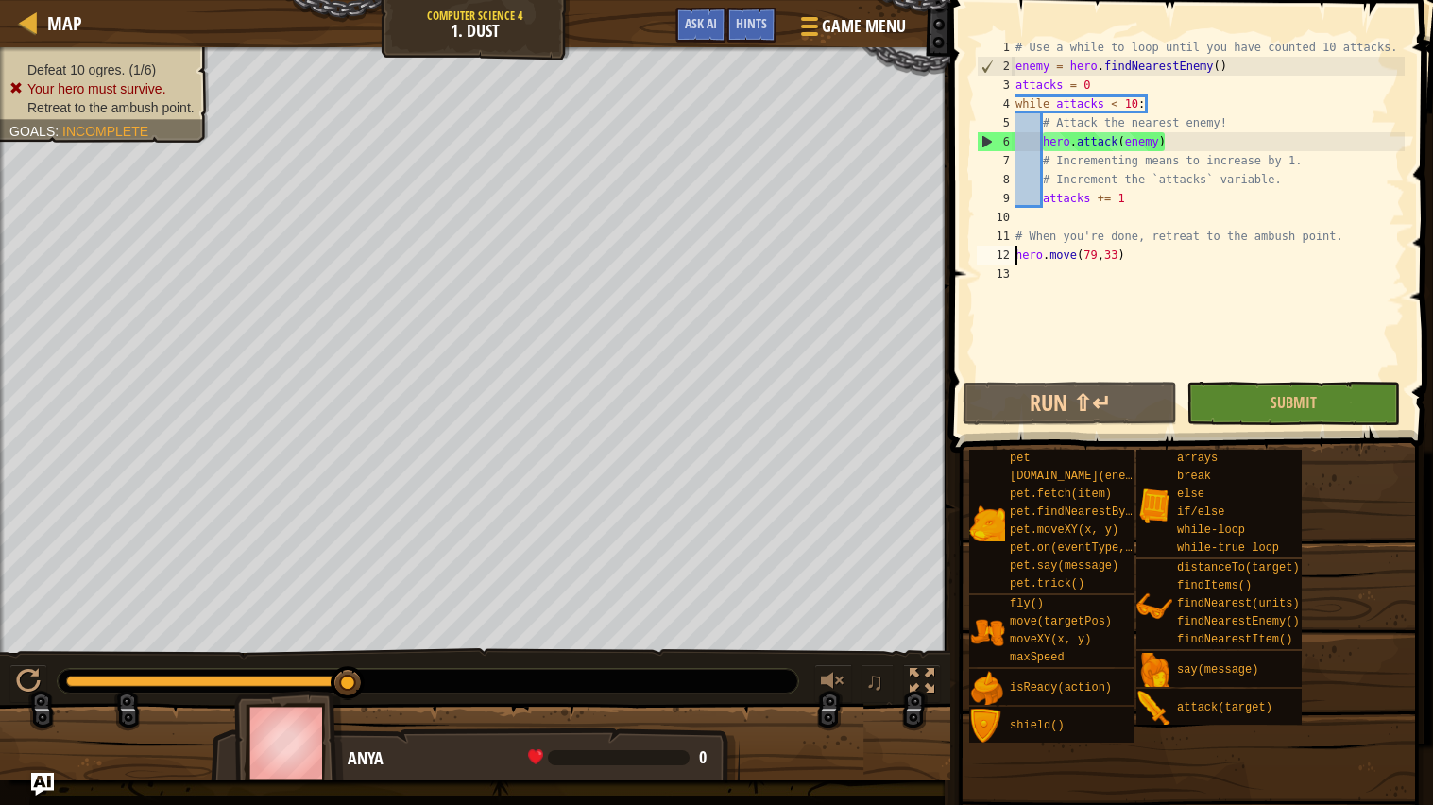
click at [1070, 253] on div "# Use a while to loop until you have counted 10 attacks. enemy = hero . findNea…" at bounding box center [1208, 227] width 393 height 378
type textarea "hero.move(79,33)"
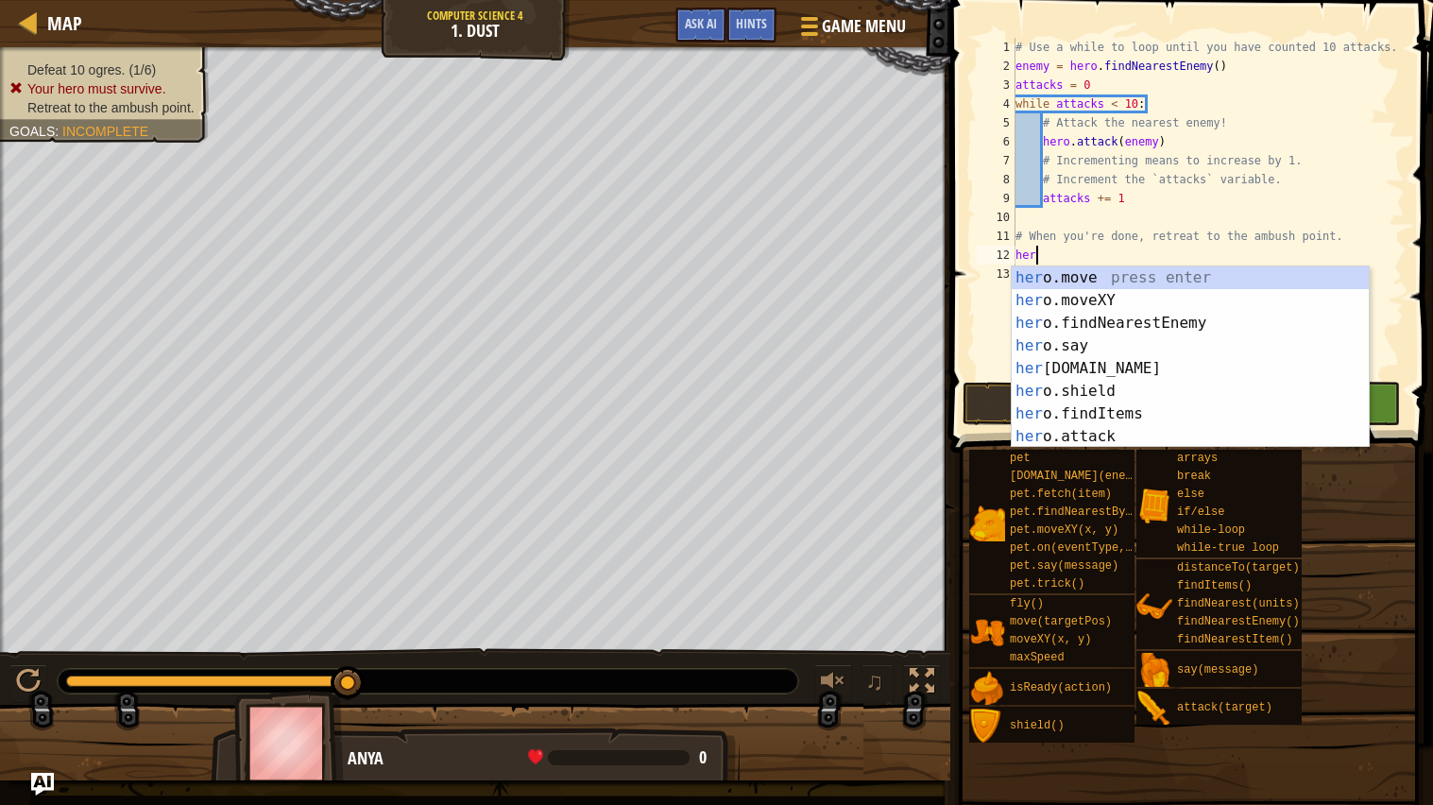
scroll to position [8, 1]
click at [1249, 300] on div "hero. move press enter hero. moveXY press enter hero. findNearestEnemy press en…" at bounding box center [1190, 379] width 357 height 227
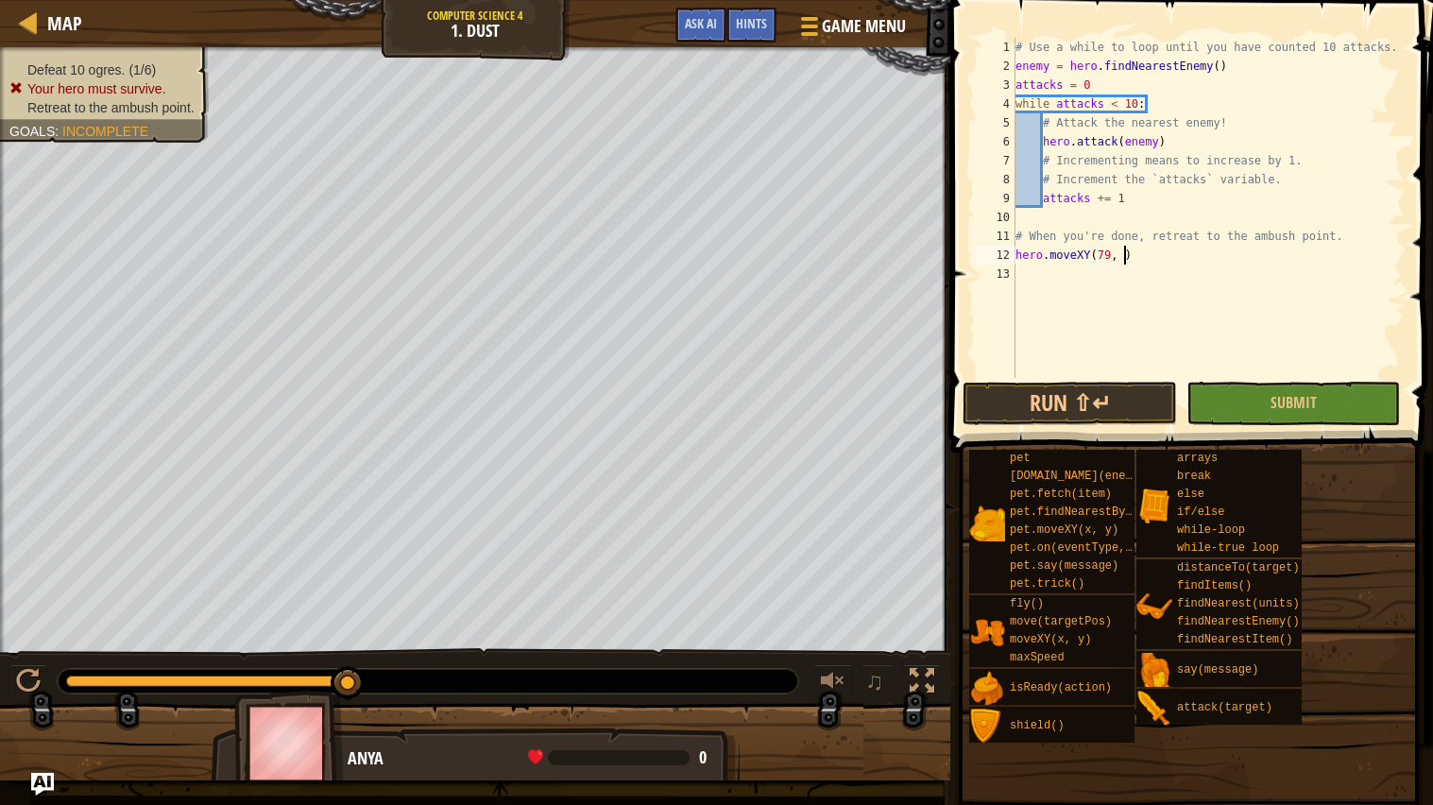
scroll to position [8, 9]
type textarea "hero.moveXY(79, 33)"
click at [1090, 391] on button "Run ⇧↵" at bounding box center [1070, 403] width 214 height 43
